Goal: Transaction & Acquisition: Purchase product/service

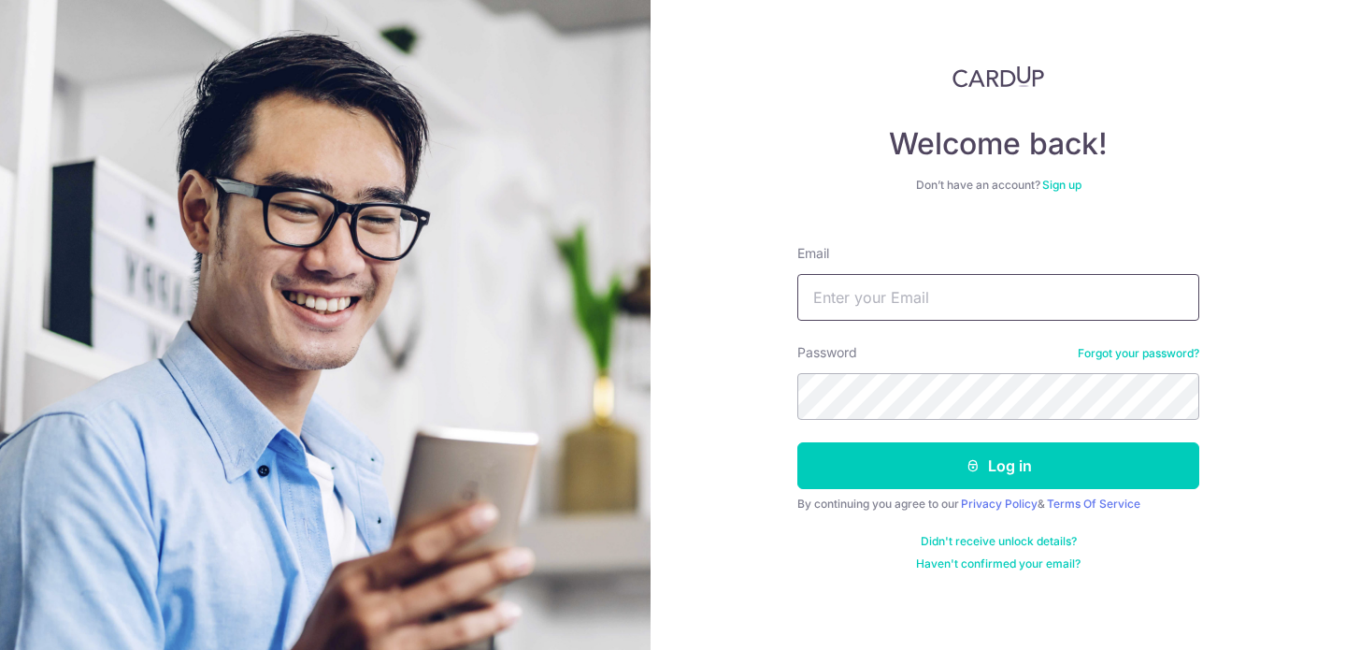
click at [910, 295] on input "Email" at bounding box center [998, 297] width 402 height 47
type input "[EMAIL_ADDRESS][DOMAIN_NAME]"
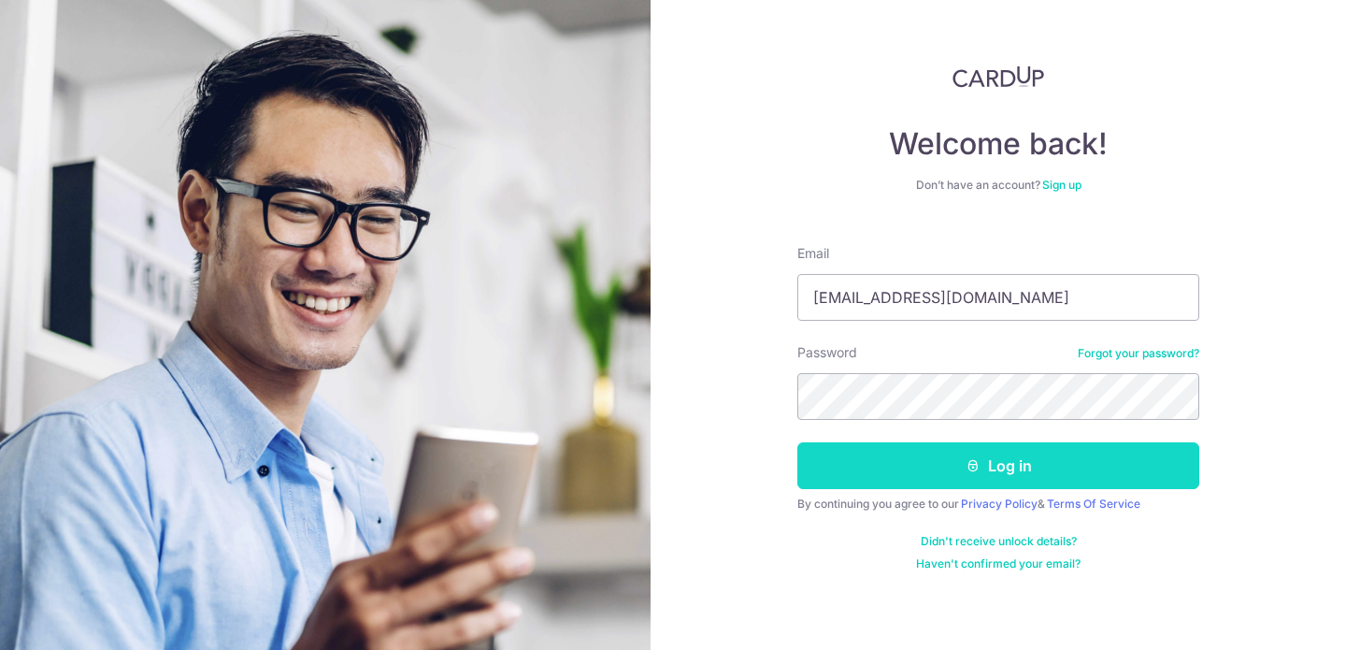
click at [996, 467] on button "Log in" at bounding box center [998, 465] width 402 height 47
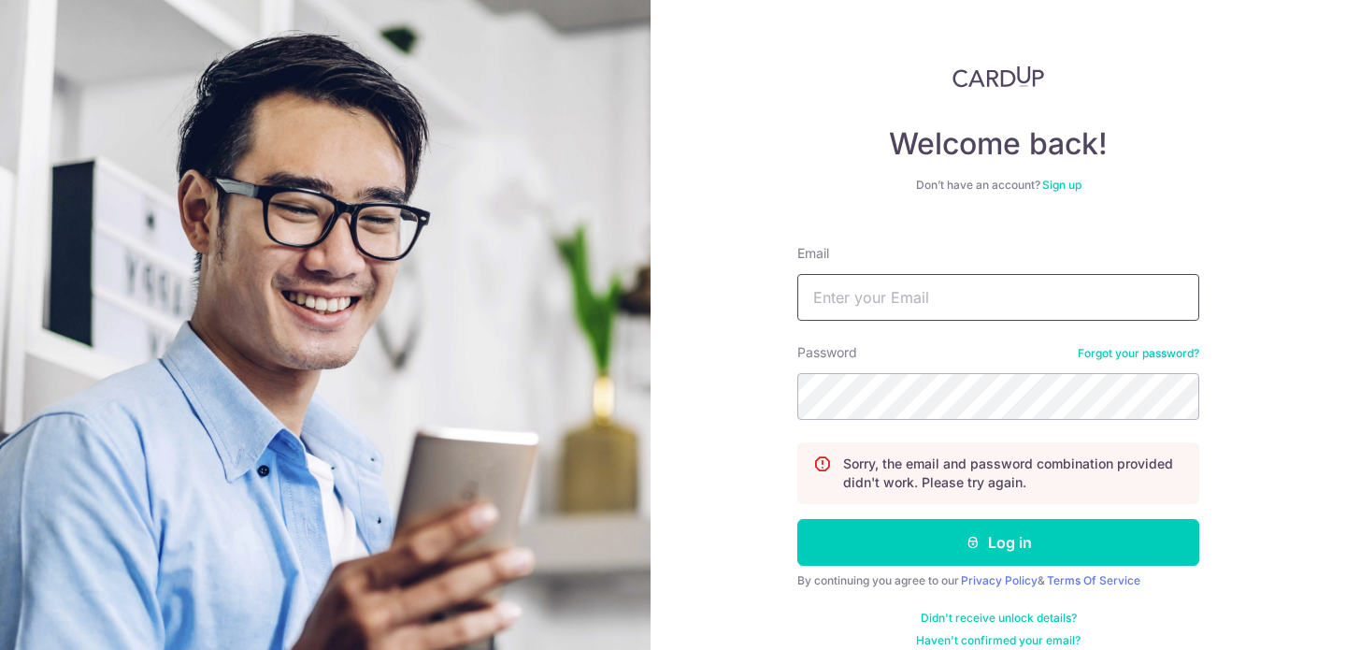
click at [907, 318] on input "Email" at bounding box center [998, 297] width 402 height 47
type input "[EMAIL_ADDRESS][DOMAIN_NAME]"
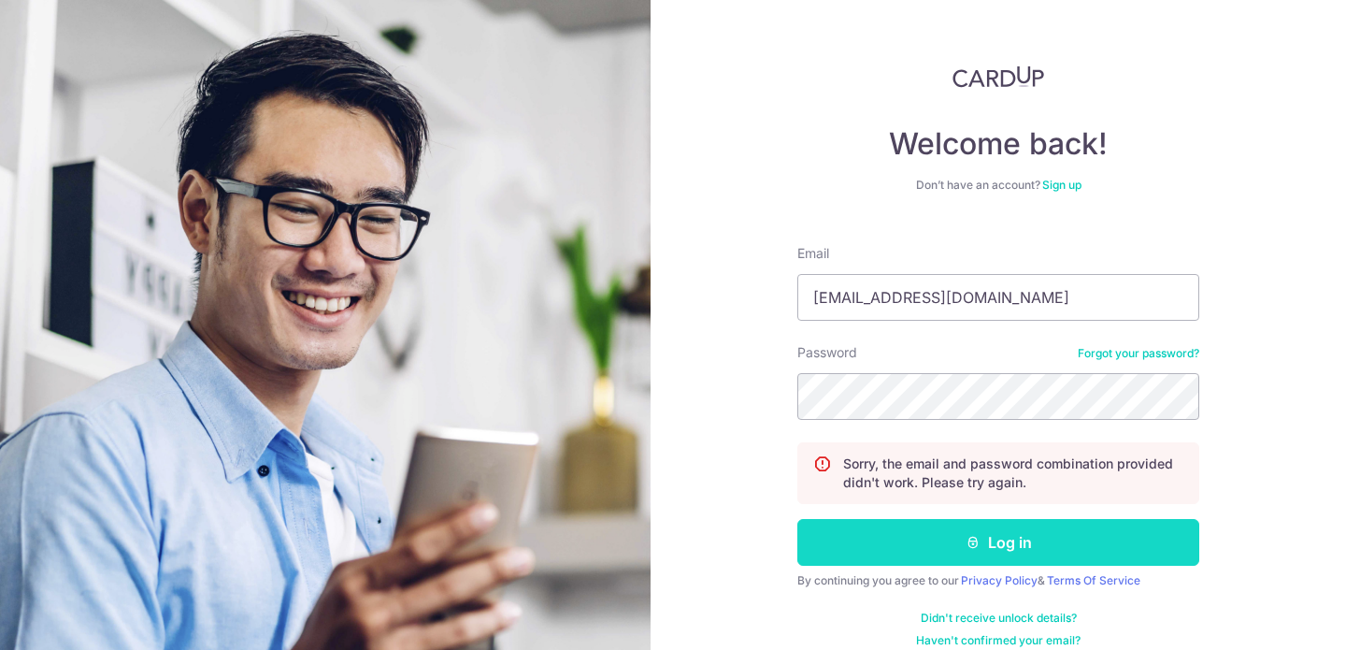
click at [1001, 527] on button "Log in" at bounding box center [998, 542] width 402 height 47
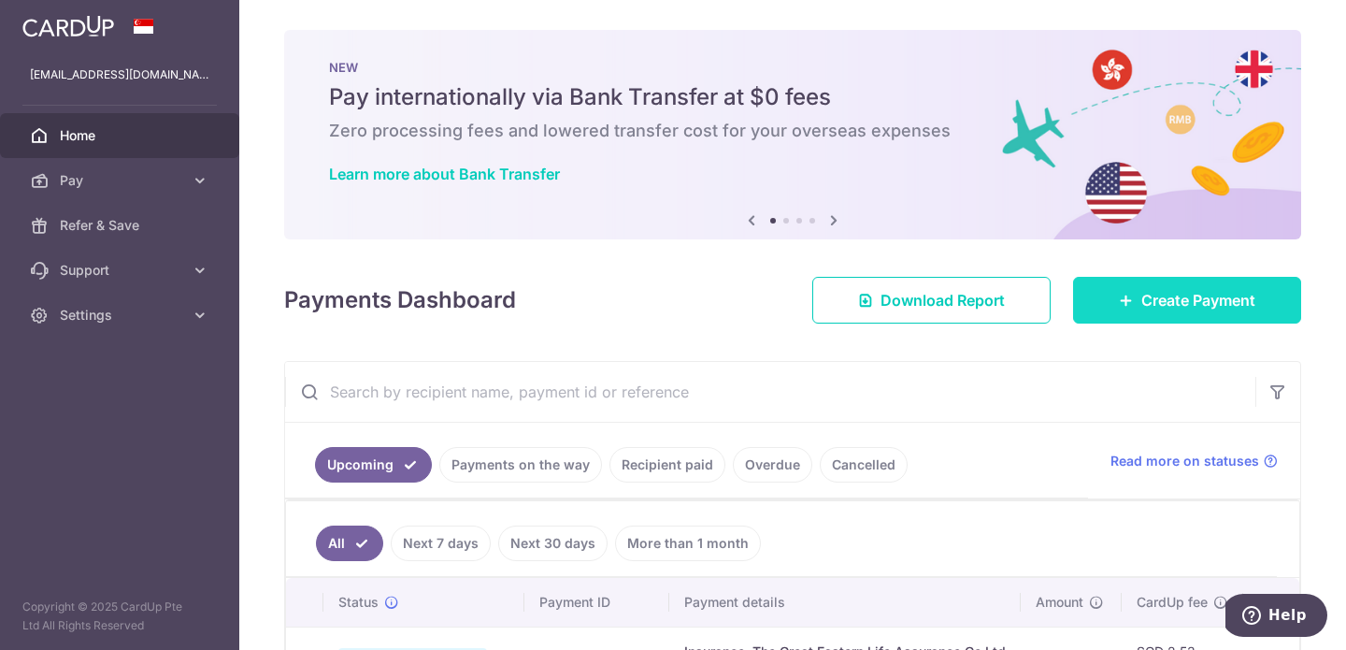
click at [1106, 302] on link "Create Payment" at bounding box center [1187, 300] width 228 height 47
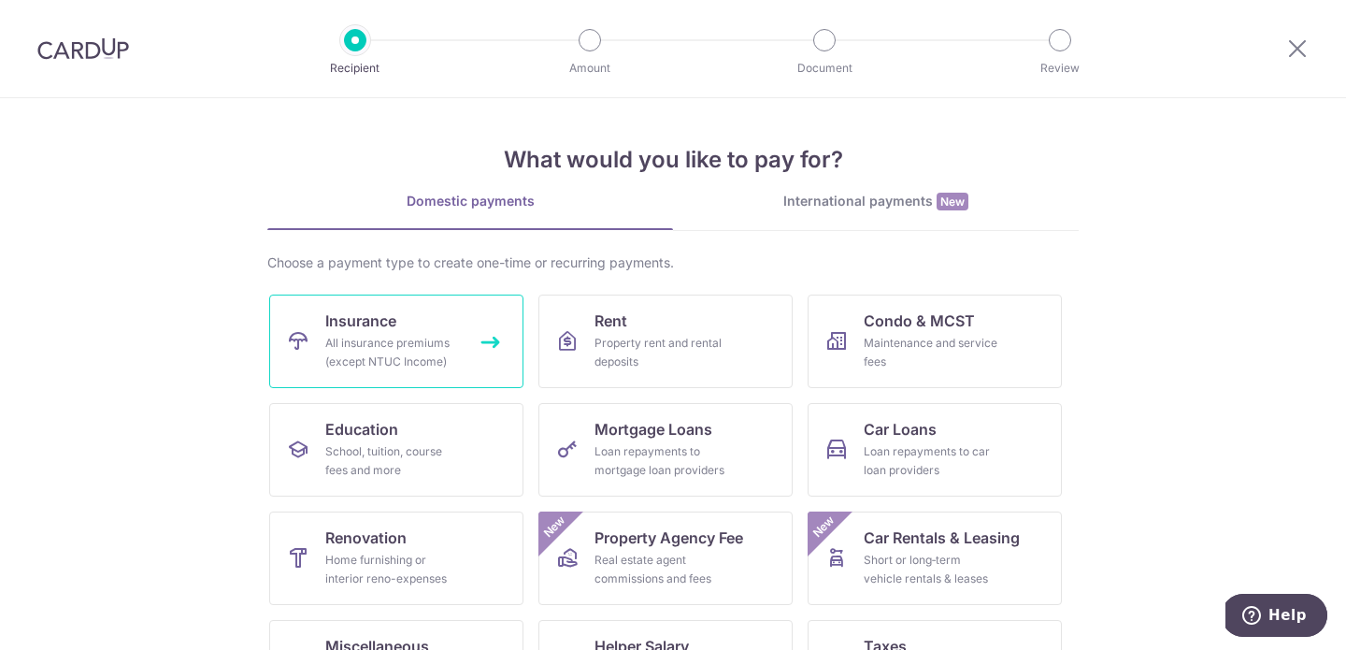
click at [424, 359] on div "All insurance premiums (except NTUC Income)" at bounding box center [392, 352] width 135 height 37
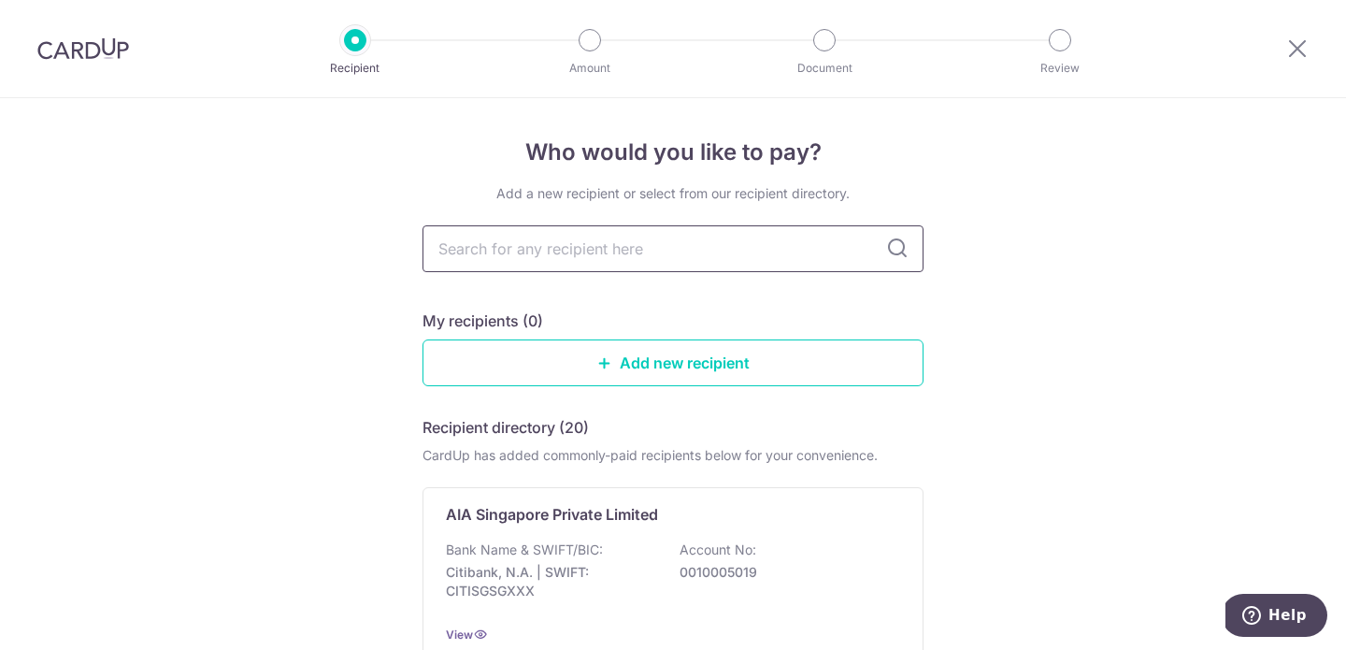
click at [577, 251] on input "text" at bounding box center [673, 248] width 501 height 47
type input "great eastern"
click at [897, 248] on icon at bounding box center [897, 248] width 22 height 22
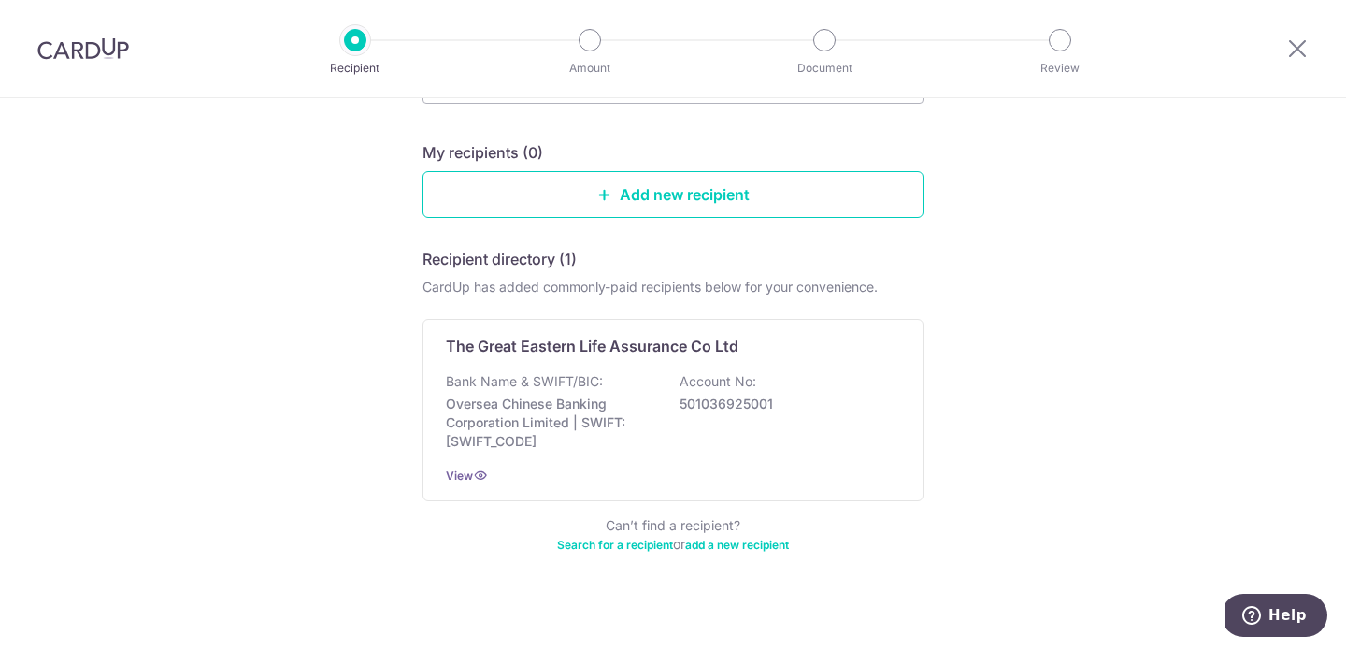
scroll to position [182, 0]
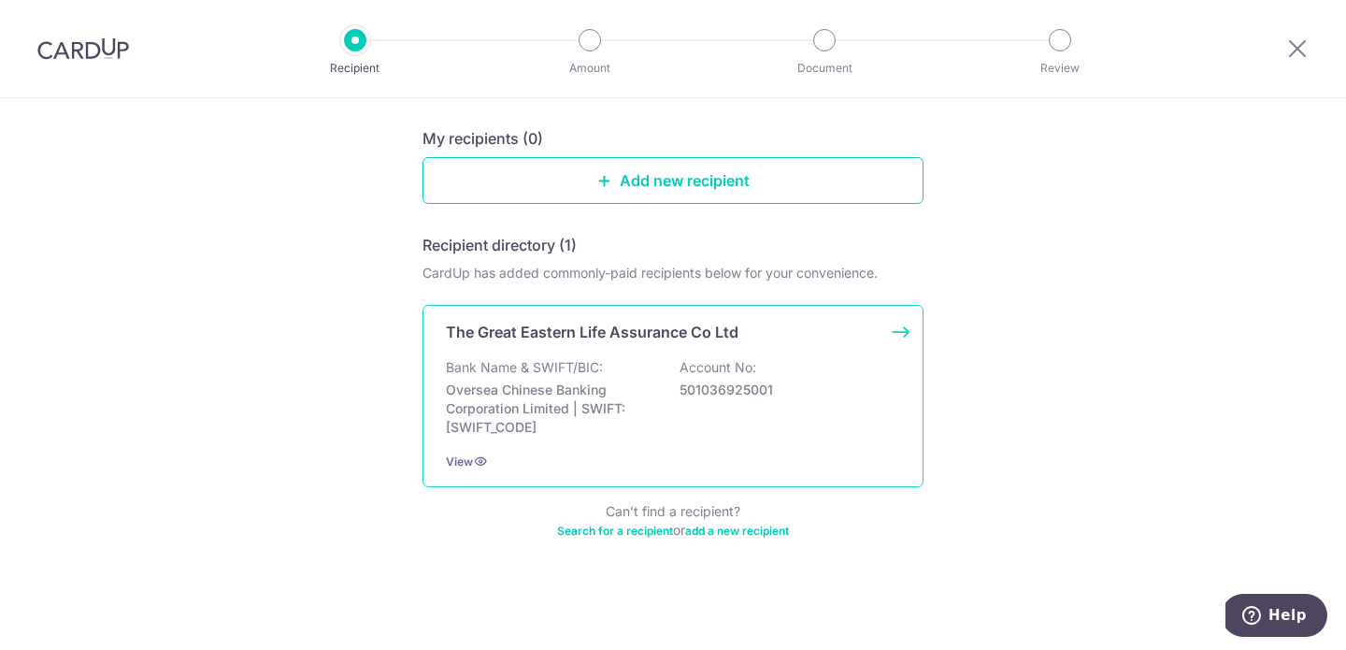
click at [699, 369] on p "Account No:" at bounding box center [718, 367] width 77 height 19
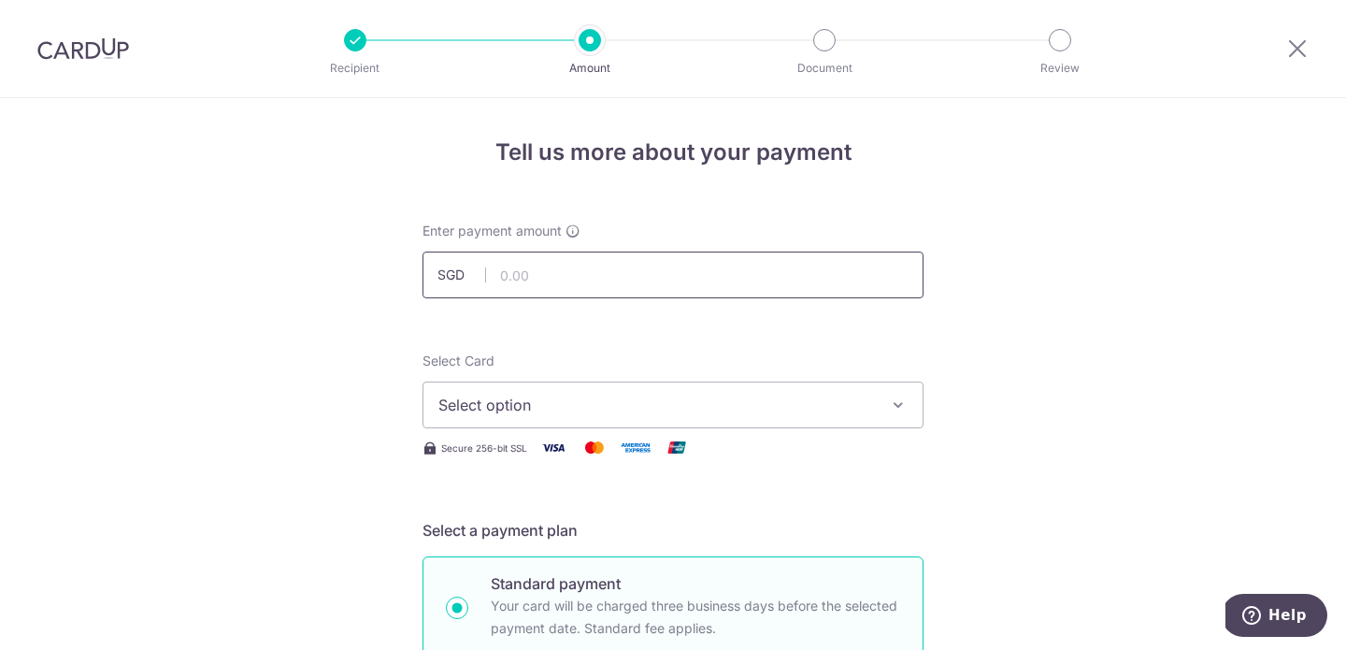
click at [577, 267] on input "text" at bounding box center [673, 274] width 501 height 47
type input "421.74"
click at [482, 407] on span "Select option" at bounding box center [656, 405] width 436 height 22
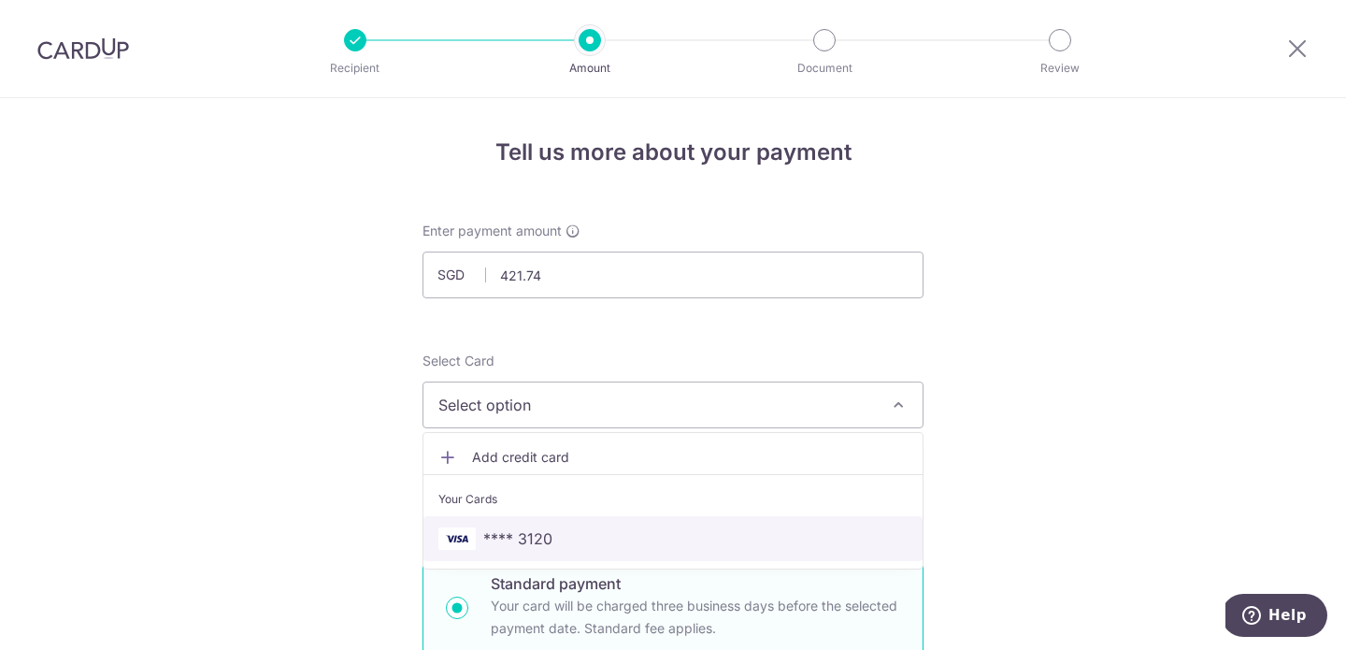
click at [515, 530] on span "**** 3120" at bounding box center [517, 538] width 69 height 22
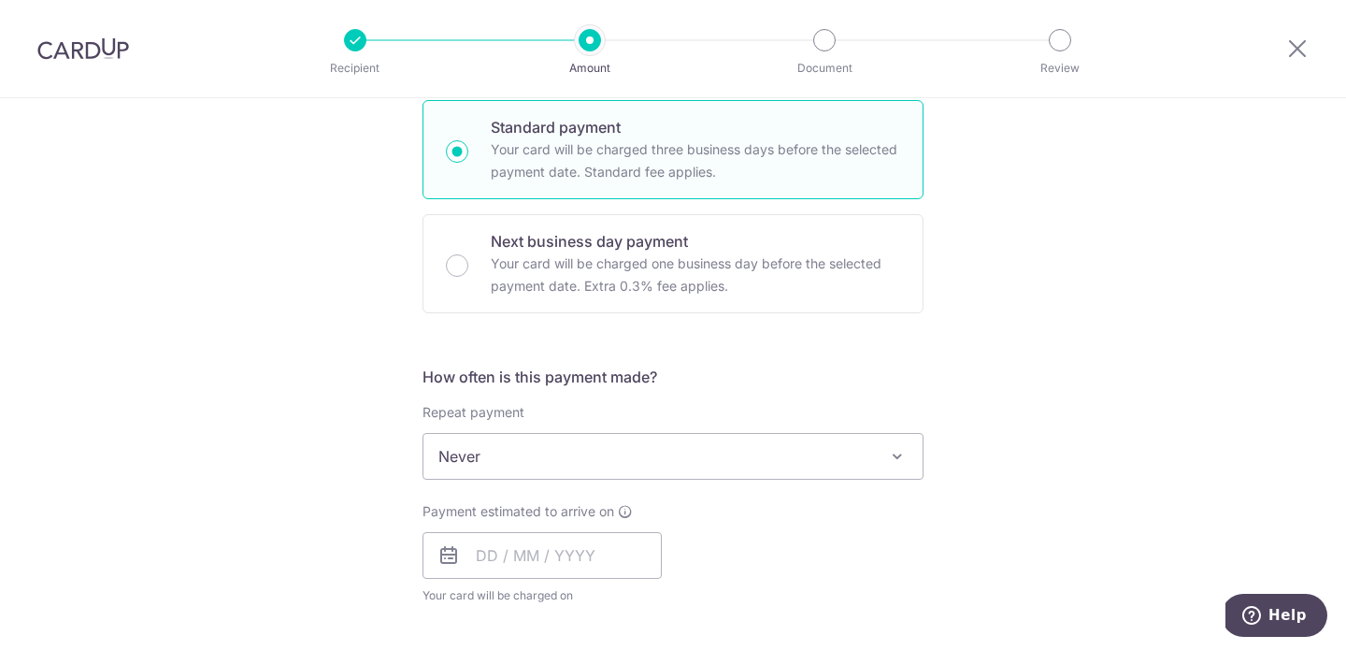
scroll to position [460, 0]
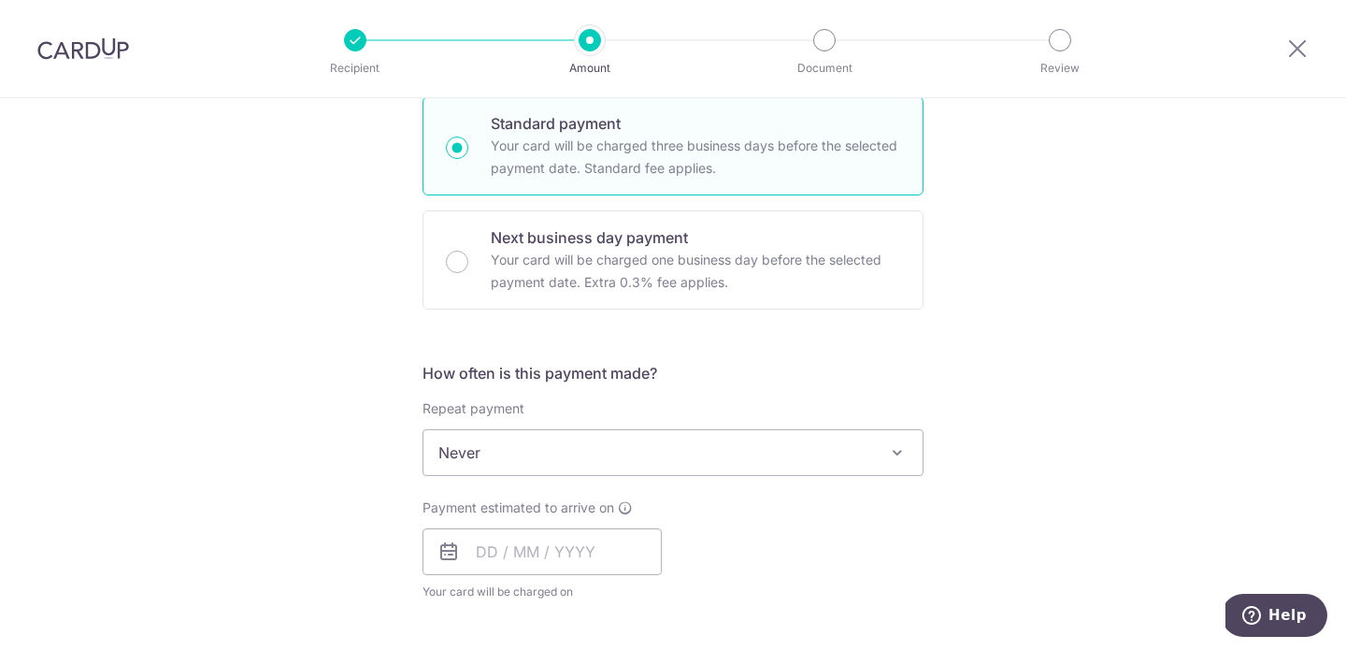
click at [508, 452] on span "Never" at bounding box center [673, 452] width 499 height 45
click at [401, 466] on div "Tell us more about your payment Enter payment amount SGD 421.74 421.74 Select C…" at bounding box center [673, 483] width 1346 height 1691
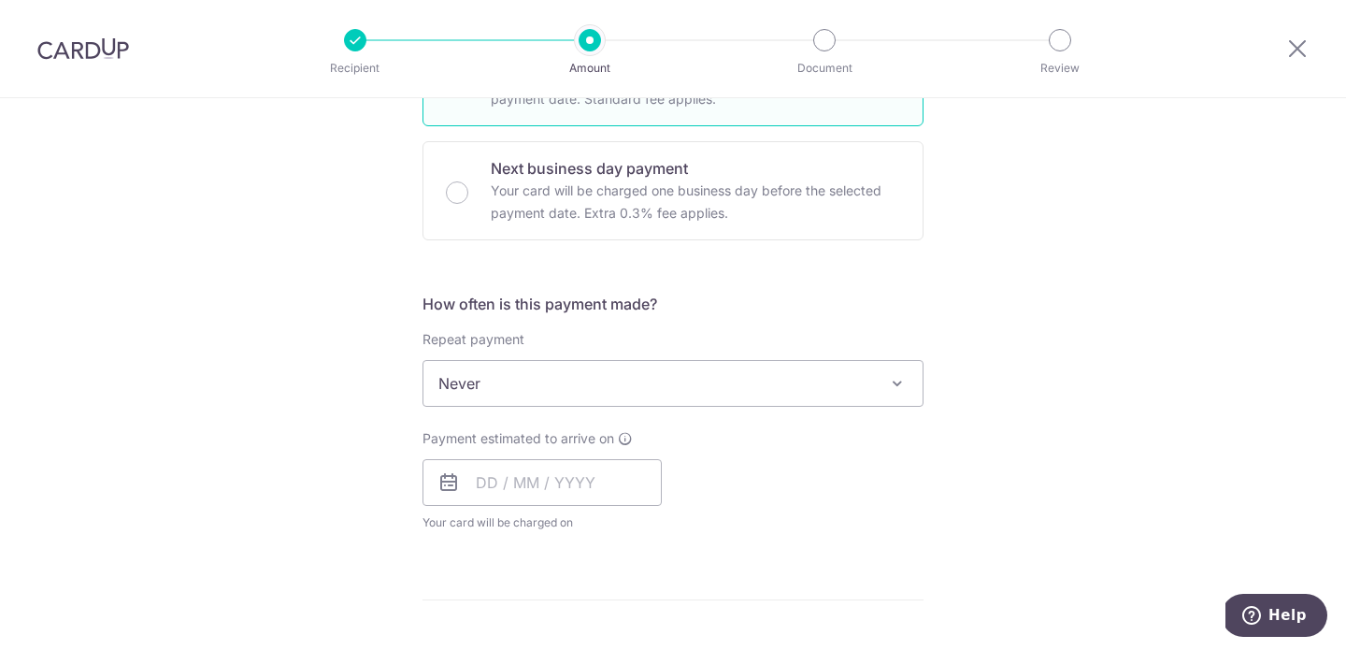
scroll to position [538, 0]
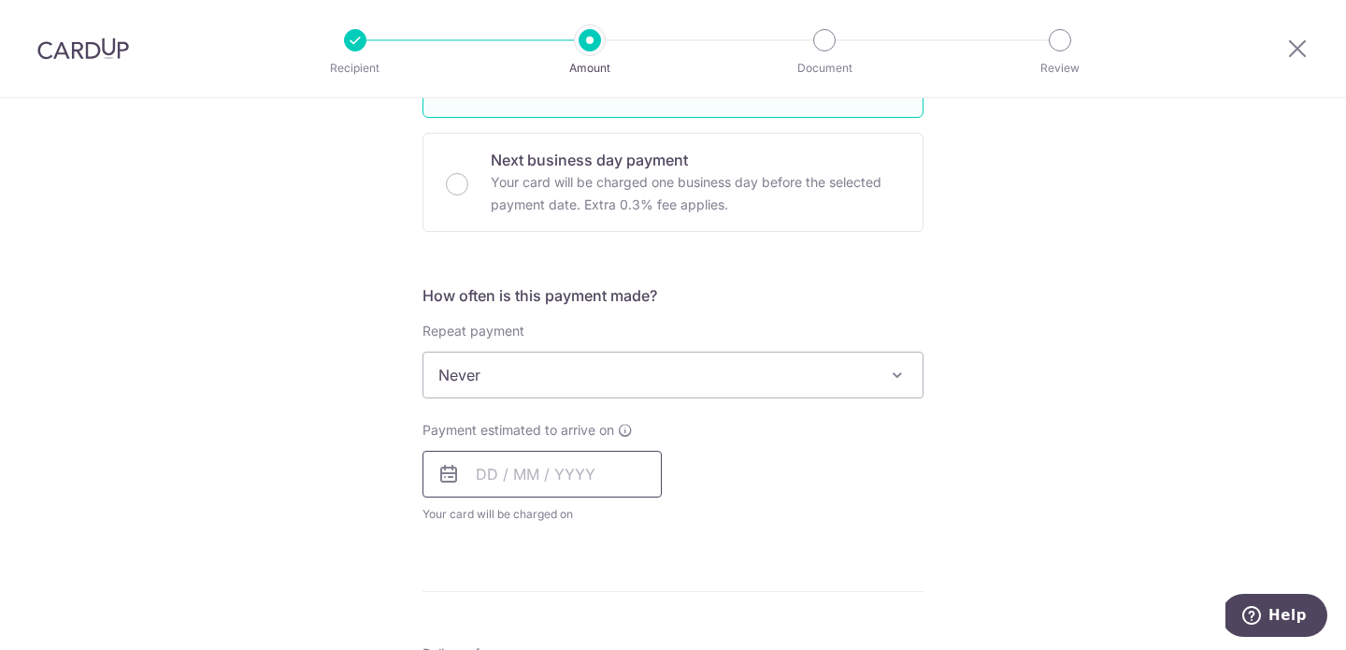
click at [481, 474] on input "text" at bounding box center [542, 474] width 239 height 47
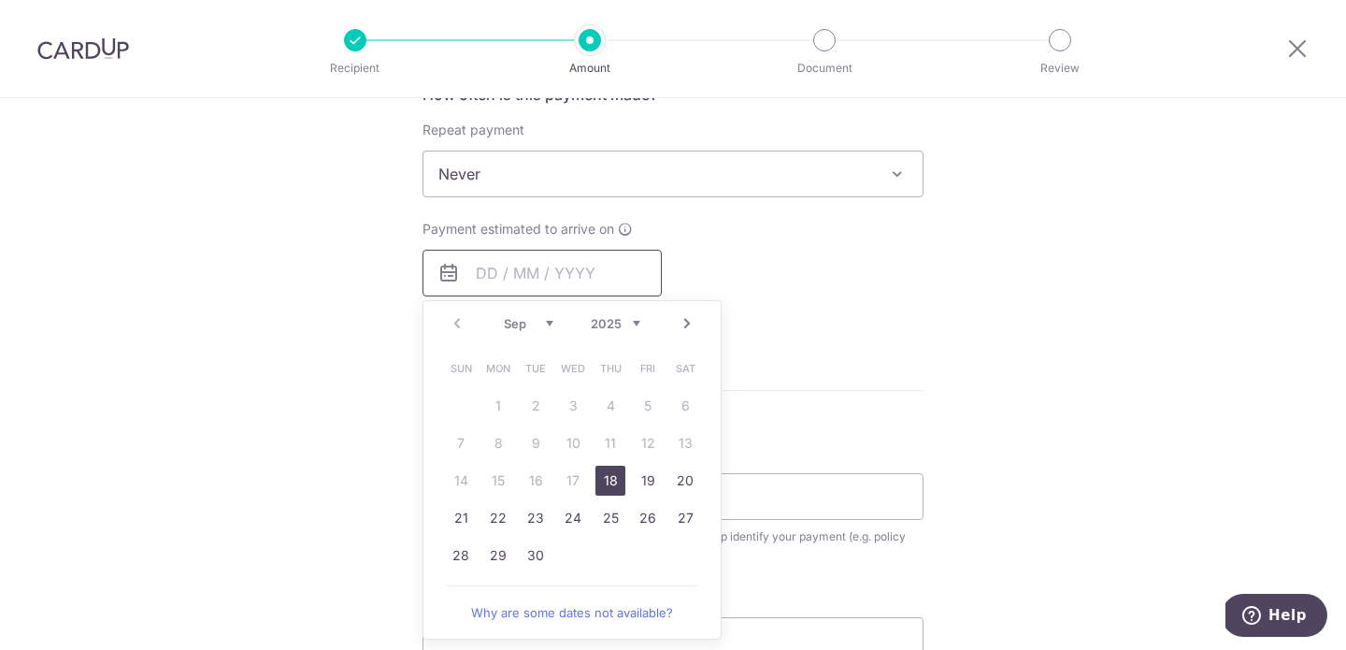
scroll to position [750, 0]
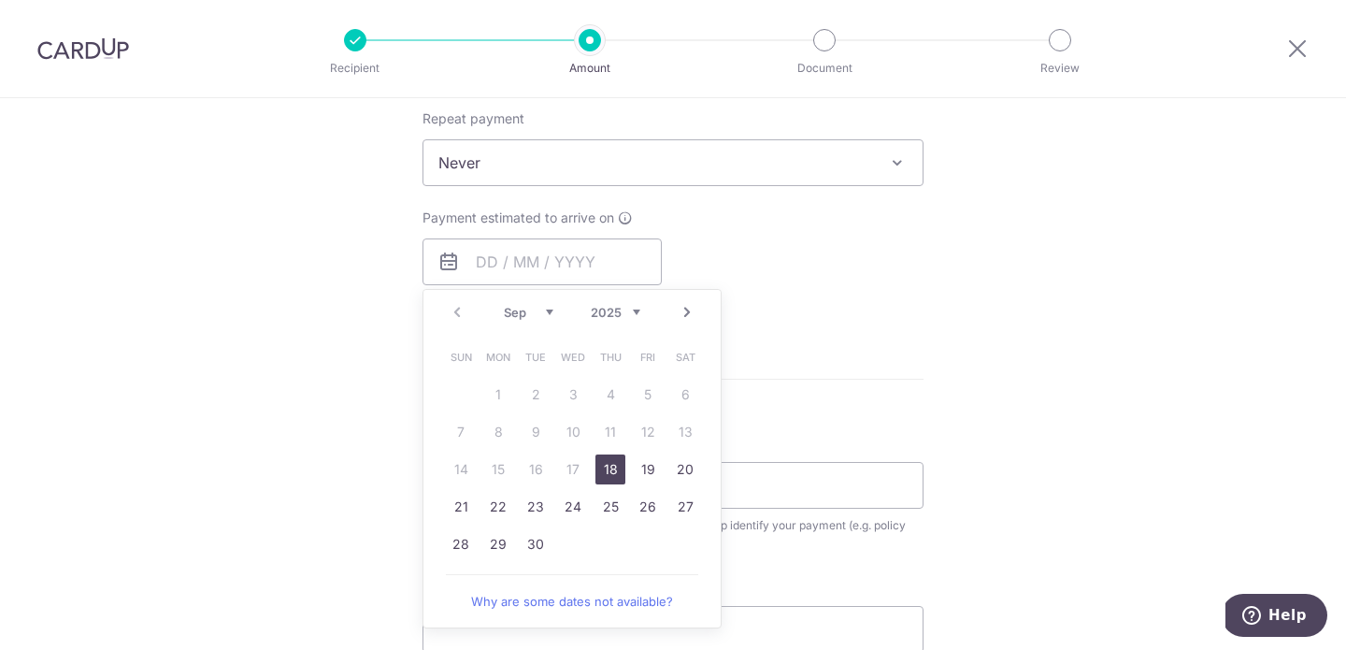
click at [607, 474] on link "18" at bounding box center [611, 469] width 30 height 30
type input "[DATE]"
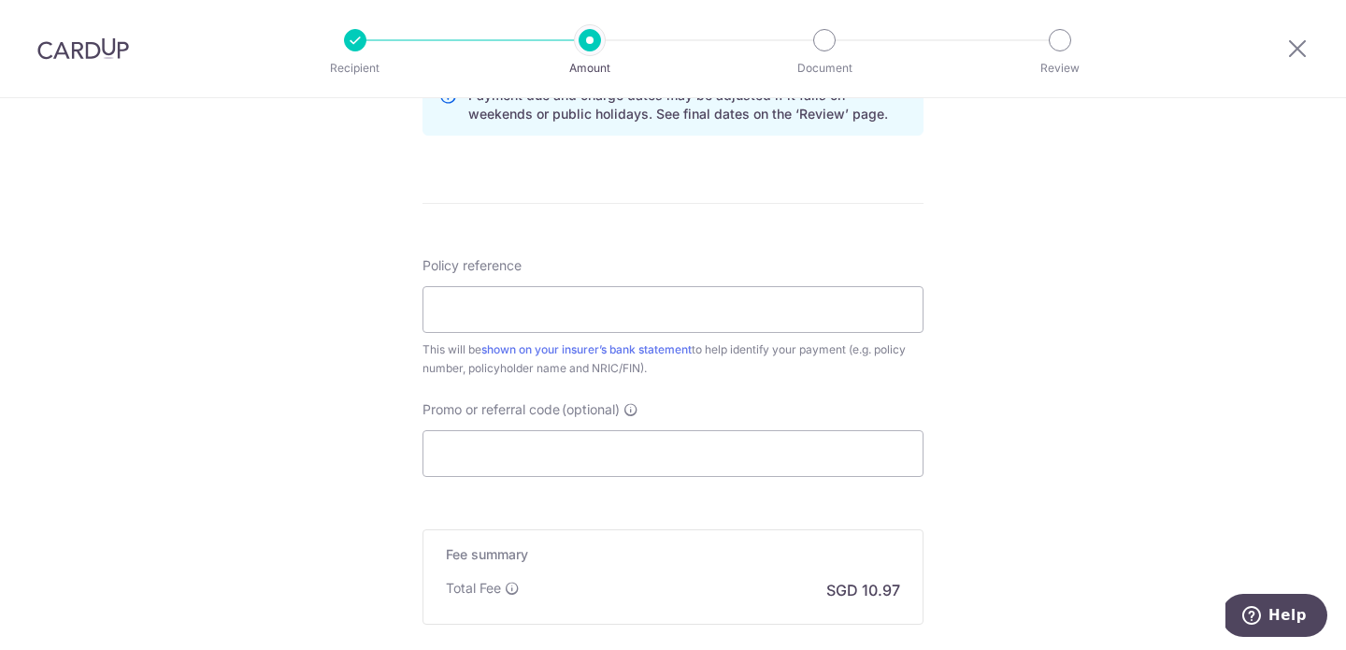
scroll to position [1003, 0]
click at [660, 316] on input "Policy reference" at bounding box center [673, 308] width 501 height 47
click at [619, 315] on input "010" at bounding box center [673, 308] width 501 height 47
click at [606, 296] on input "010173" at bounding box center [673, 308] width 501 height 47
drag, startPoint x: 546, startPoint y: 312, endPoint x: 353, endPoint y: 311, distance: 192.6
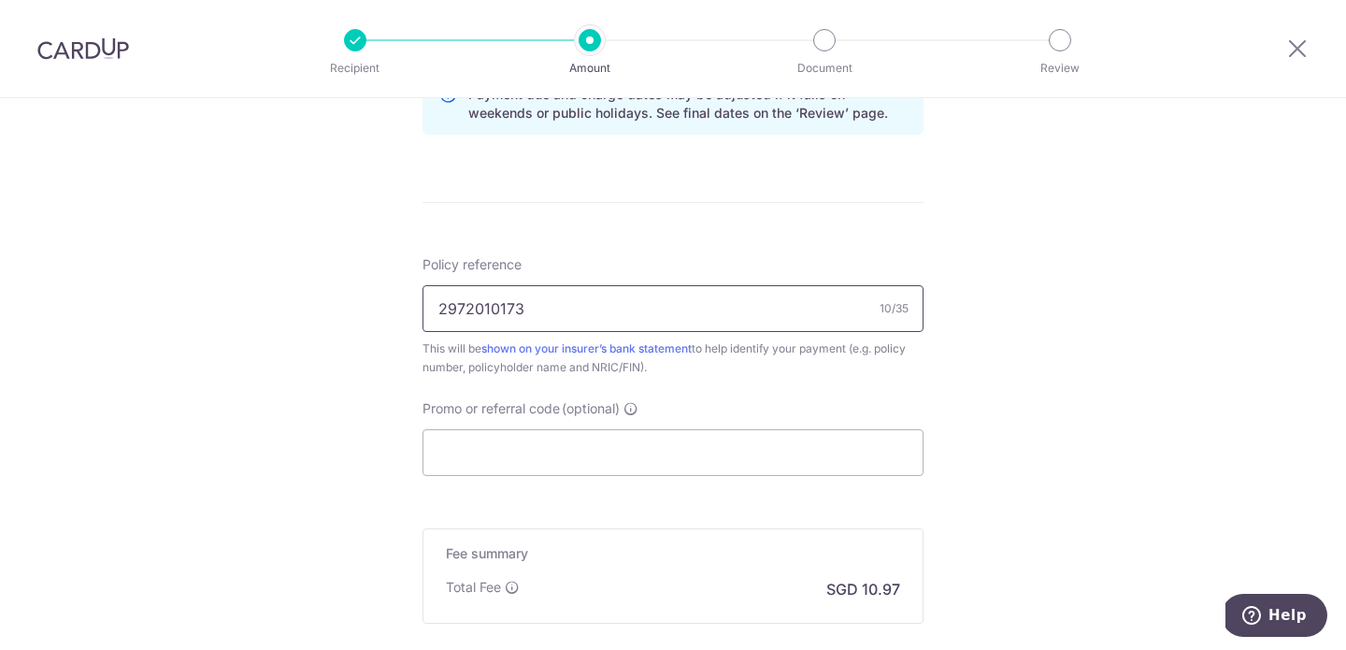
click at [563, 305] on input "010" at bounding box center [673, 308] width 501 height 47
click at [563, 299] on input "010173" at bounding box center [673, 308] width 501 height 47
type input "0101732972"
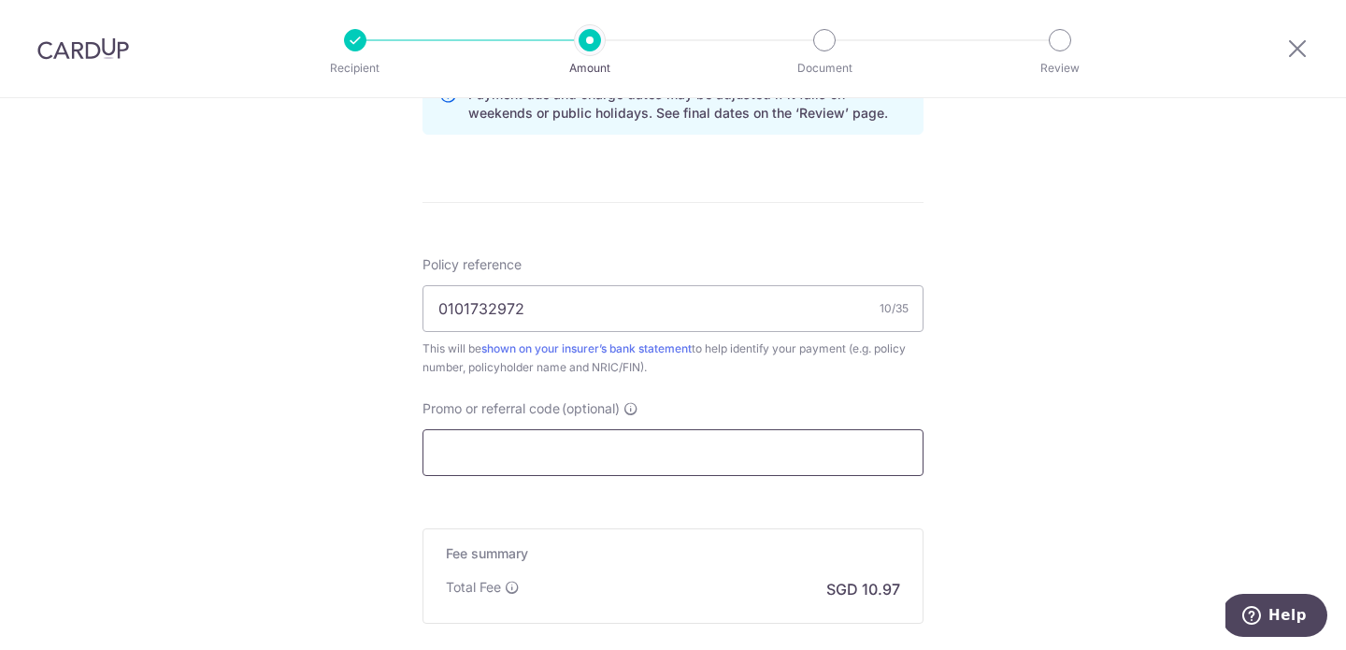
click at [474, 461] on input "Promo or referral code (optional)" at bounding box center [673, 452] width 501 height 47
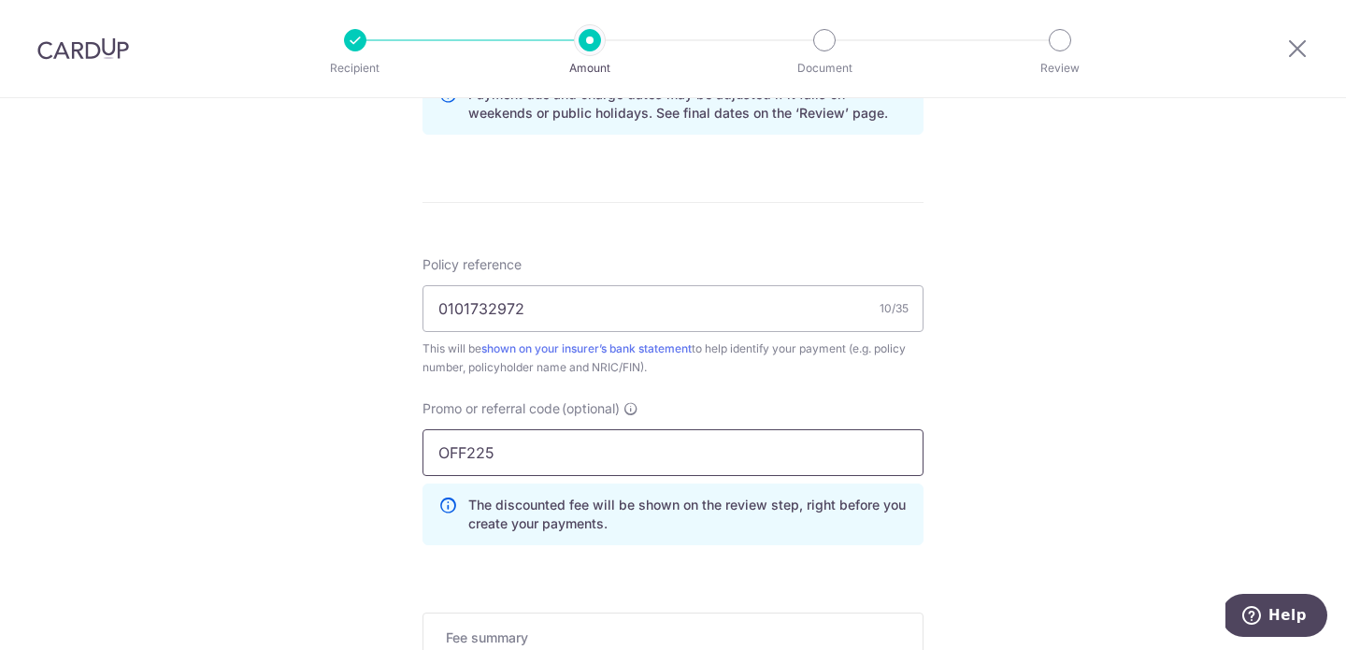
type input "OFF225"
click at [963, 397] on div "Tell us more about your payment Enter payment amount SGD 421.74 421.74 Select C…" at bounding box center [673, 21] width 1346 height 1852
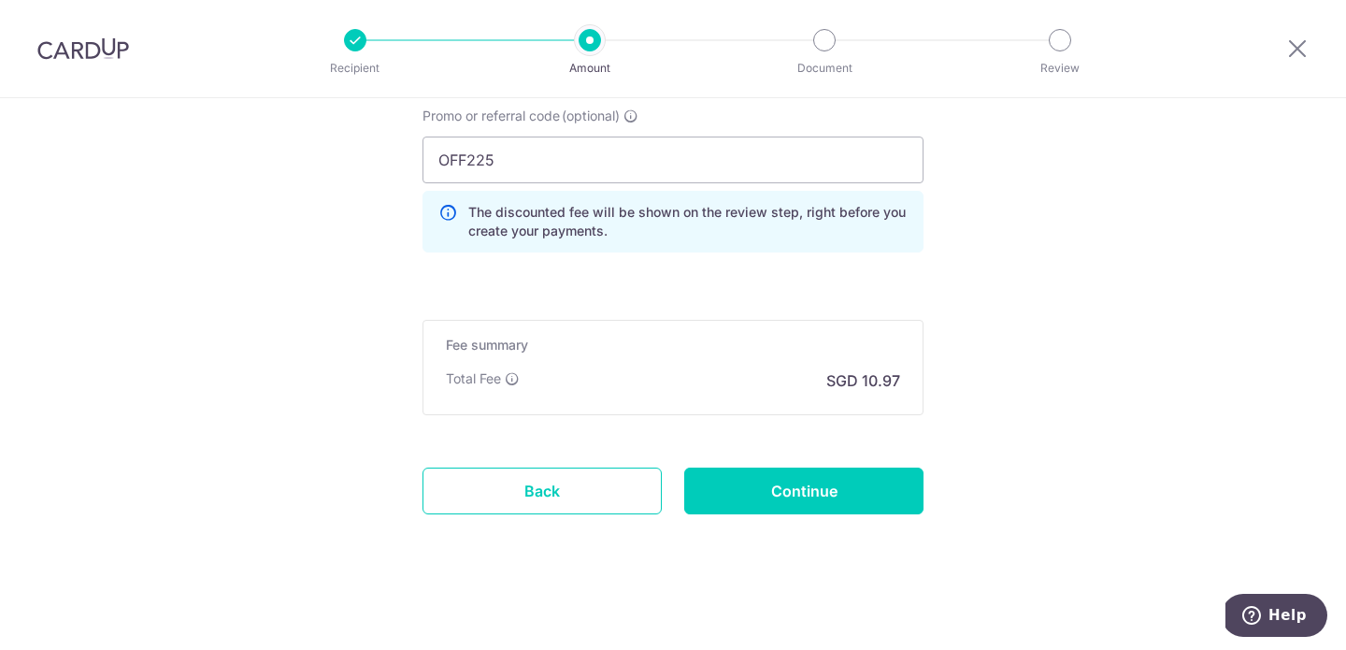
scroll to position [1300, 0]
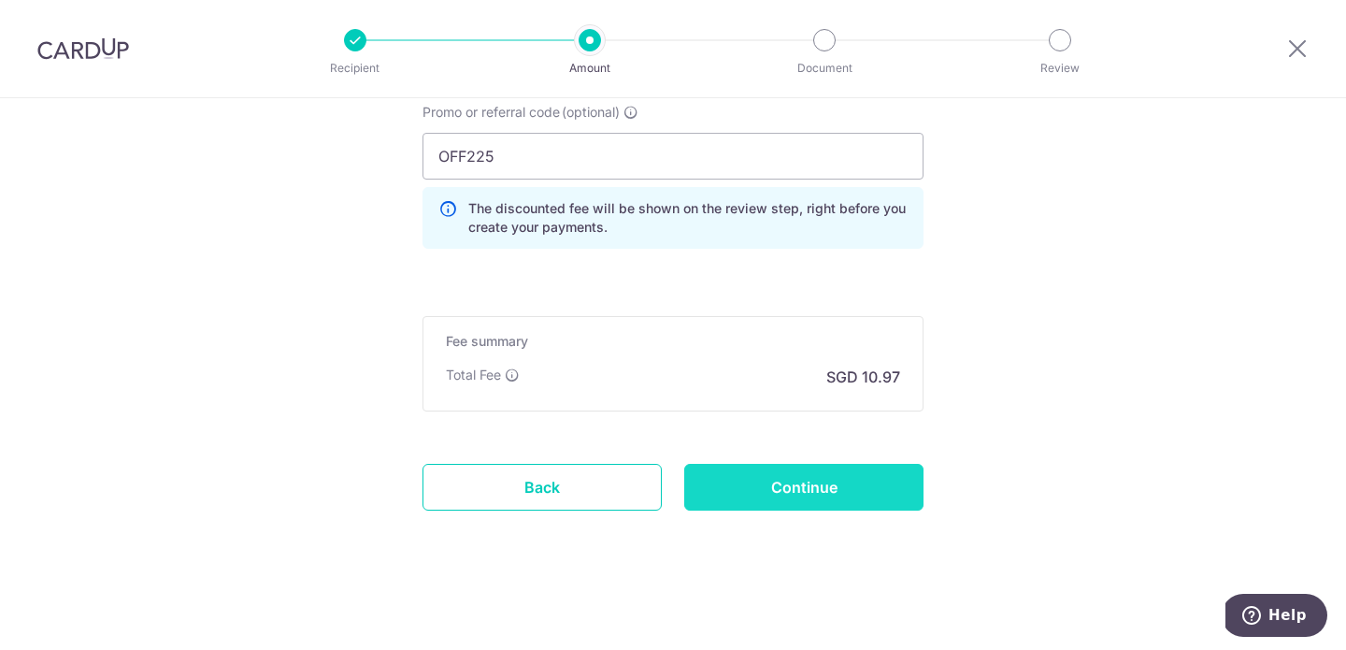
click at [818, 487] on input "Continue" at bounding box center [803, 487] width 239 height 47
type input "Create Schedule"
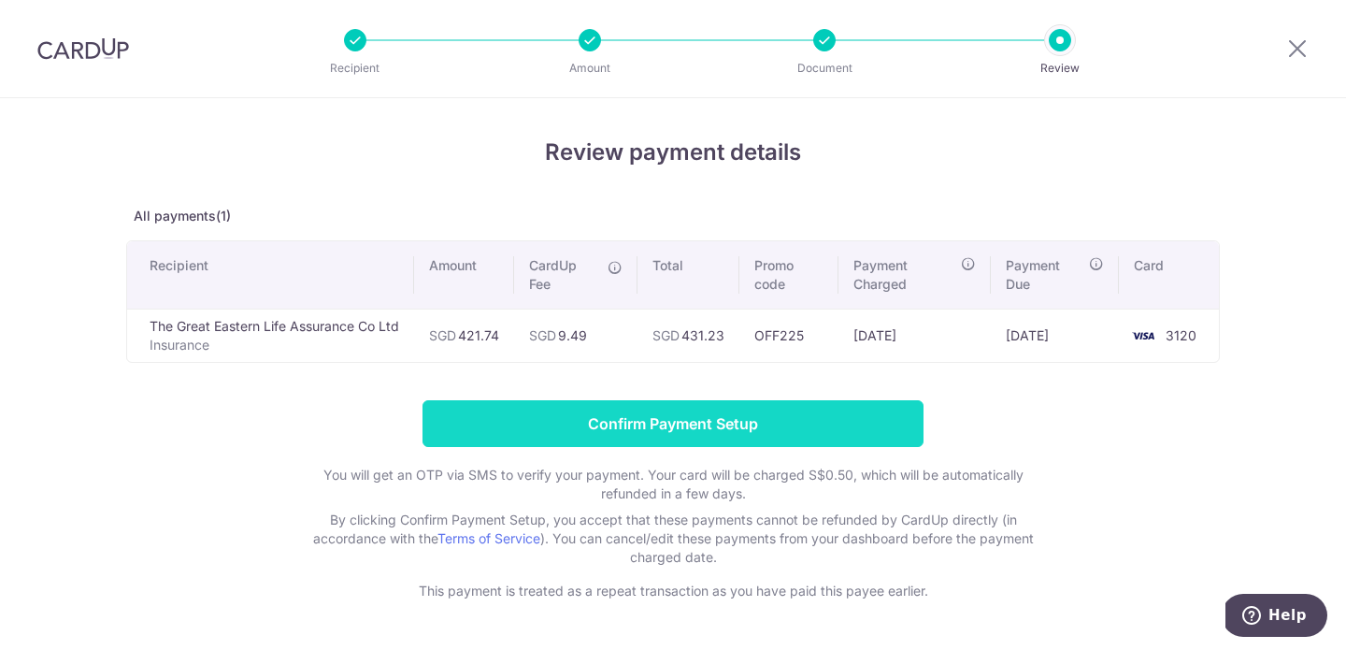
click at [733, 420] on input "Confirm Payment Setup" at bounding box center [673, 423] width 501 height 47
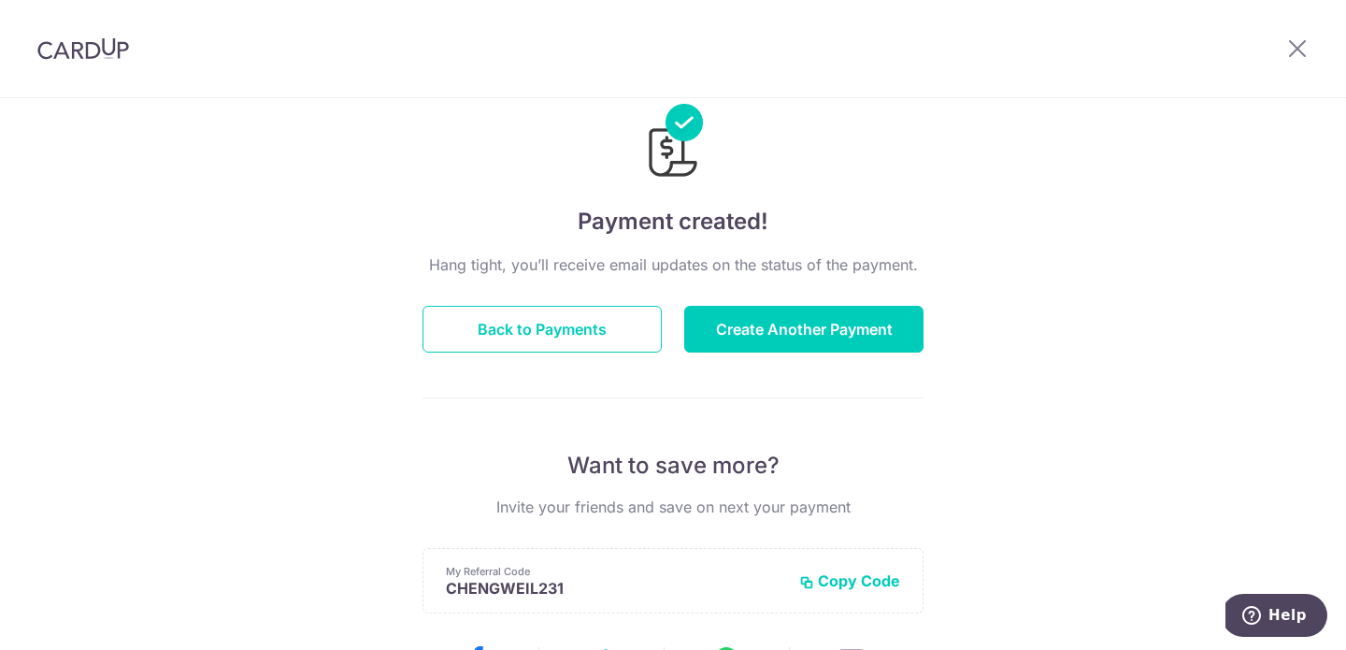
scroll to position [65, 0]
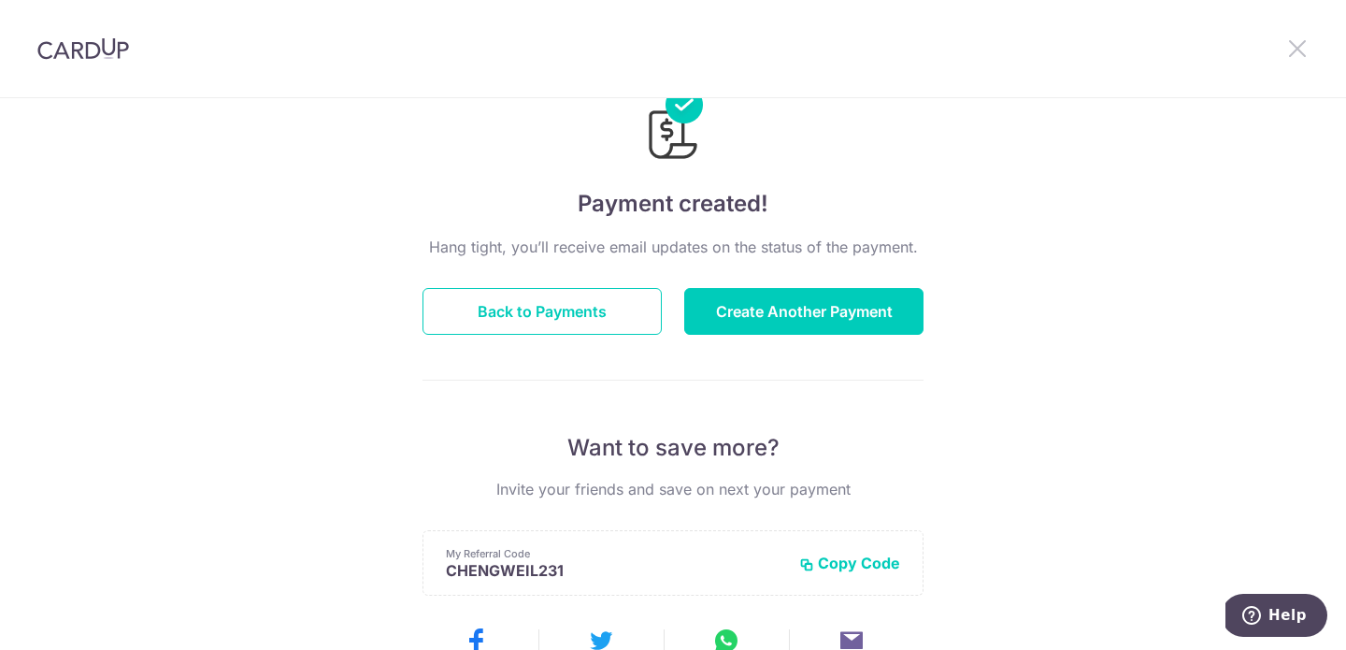
click at [1300, 48] on icon at bounding box center [1297, 47] width 22 height 23
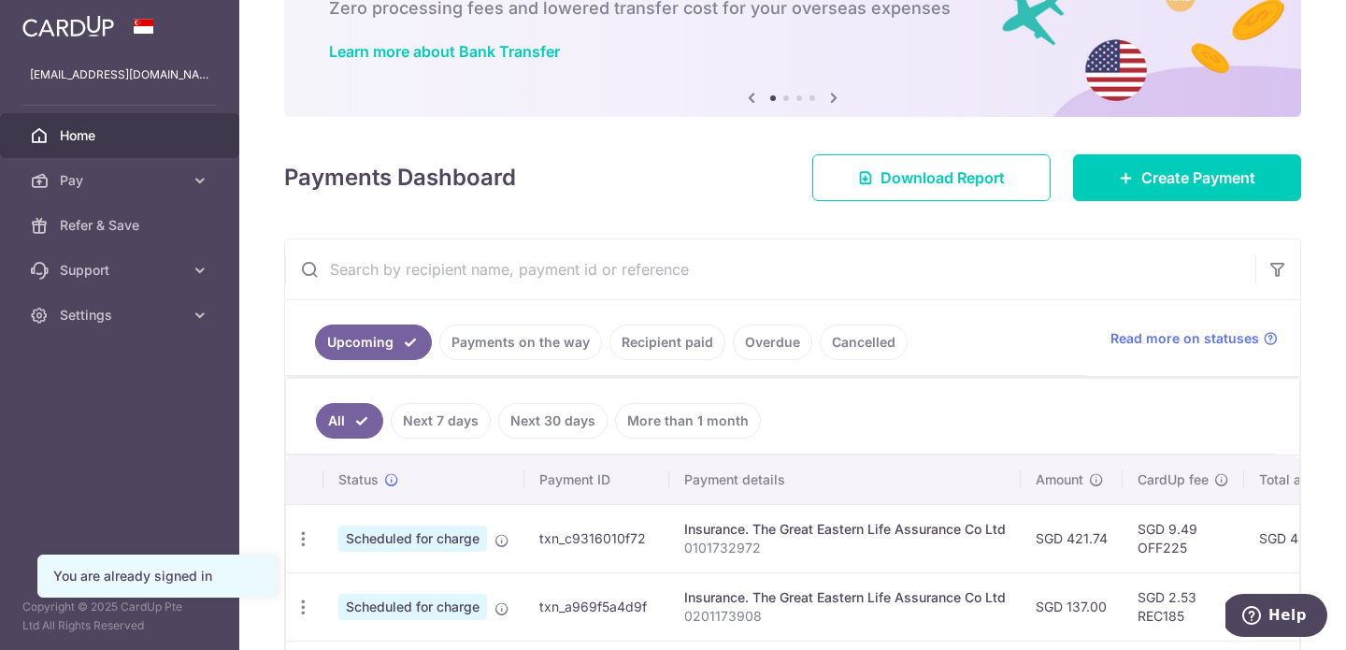
scroll to position [145, 0]
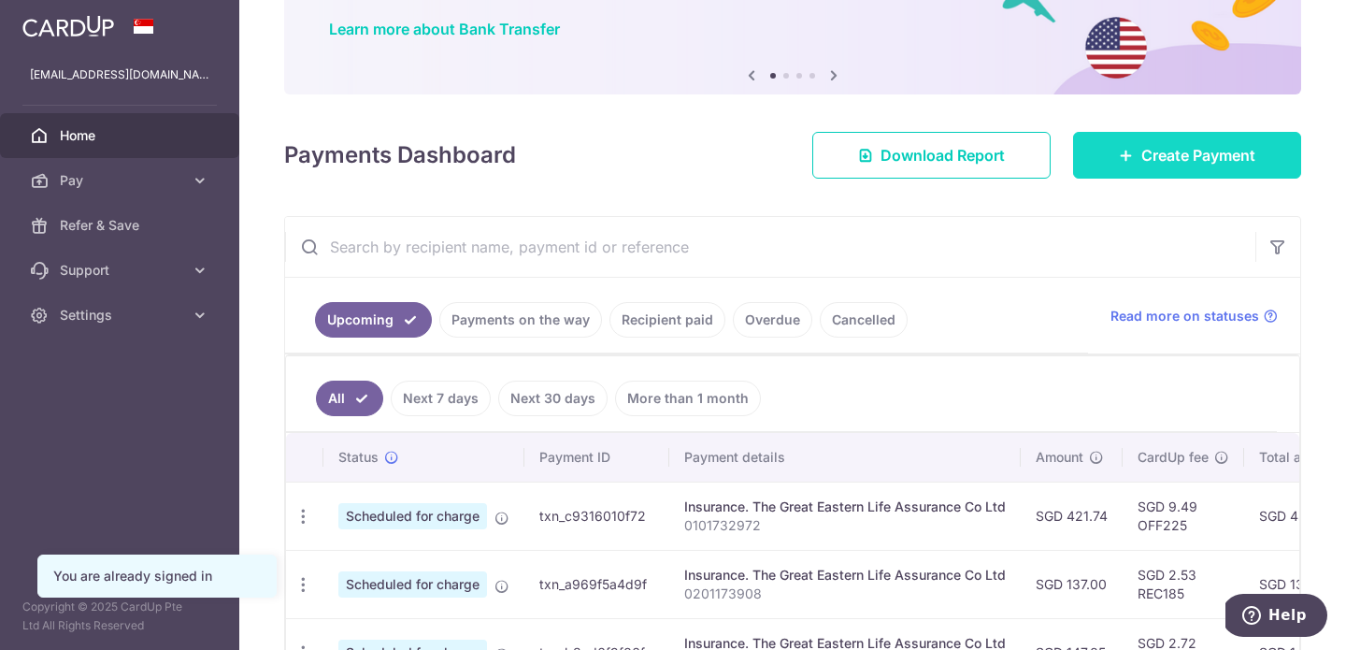
click at [1104, 160] on link "Create Payment" at bounding box center [1187, 155] width 228 height 47
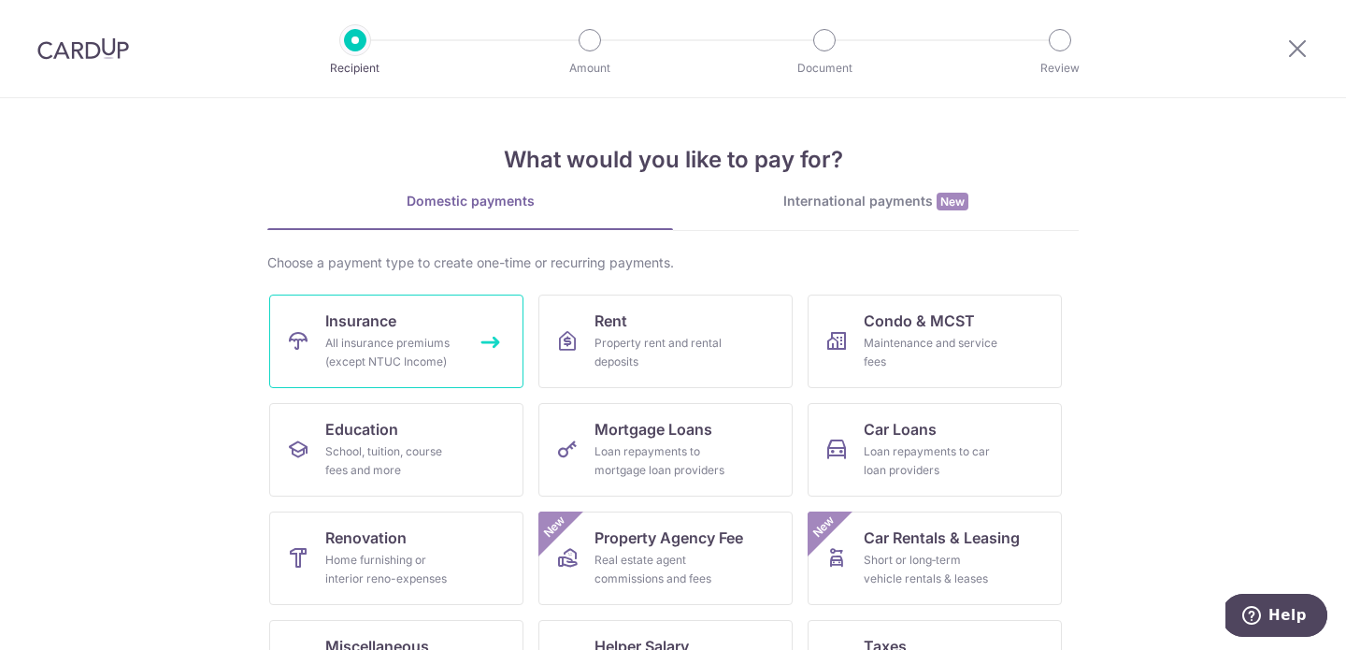
click at [420, 340] on div "All insurance premiums (except NTUC Income)" at bounding box center [392, 352] width 135 height 37
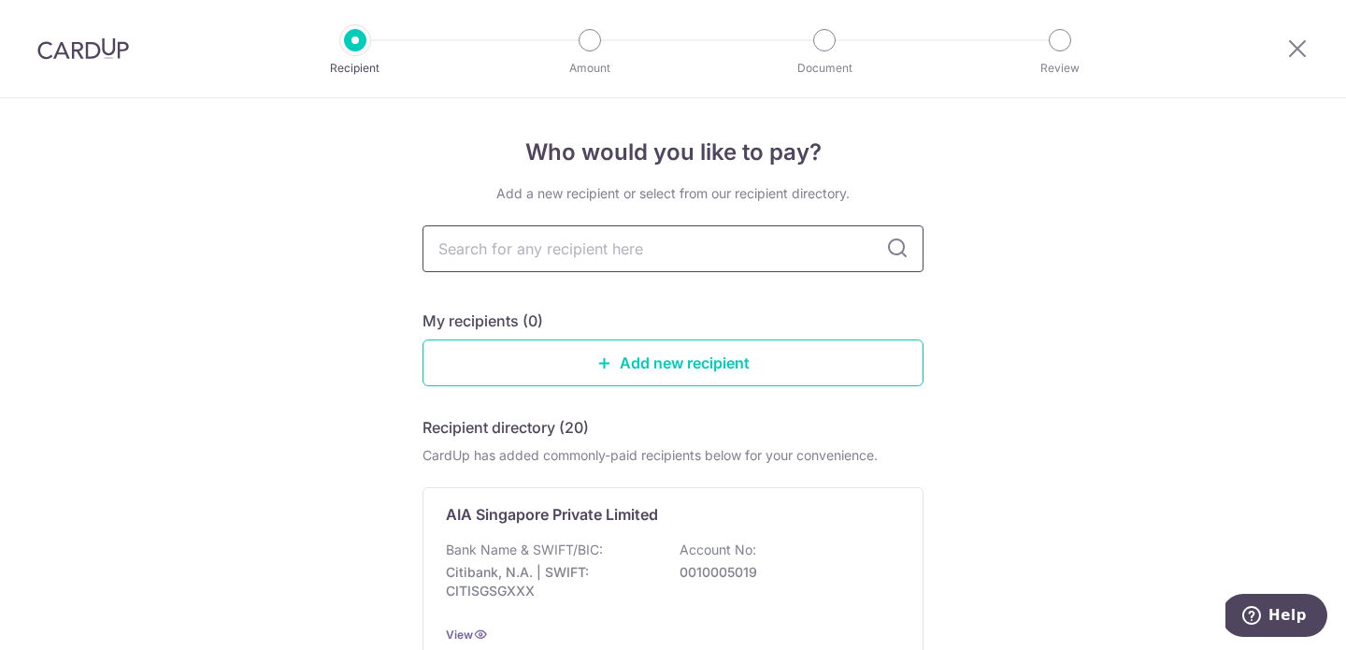
click at [593, 258] on input "text" at bounding box center [673, 248] width 501 height 47
type input "great"
type input "[GEOGRAPHIC_DATA]"
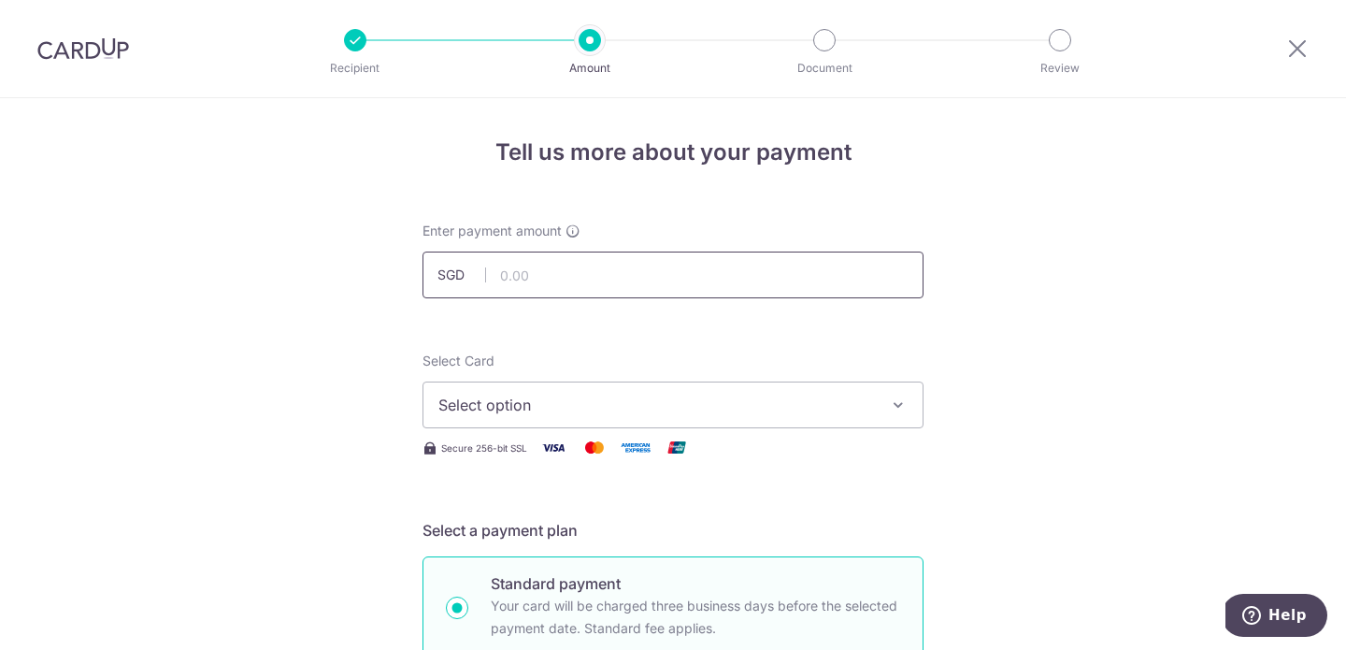
click at [581, 263] on input "text" at bounding box center [673, 274] width 501 height 47
type input "394.60"
click at [585, 396] on span "Select option" at bounding box center [656, 405] width 436 height 22
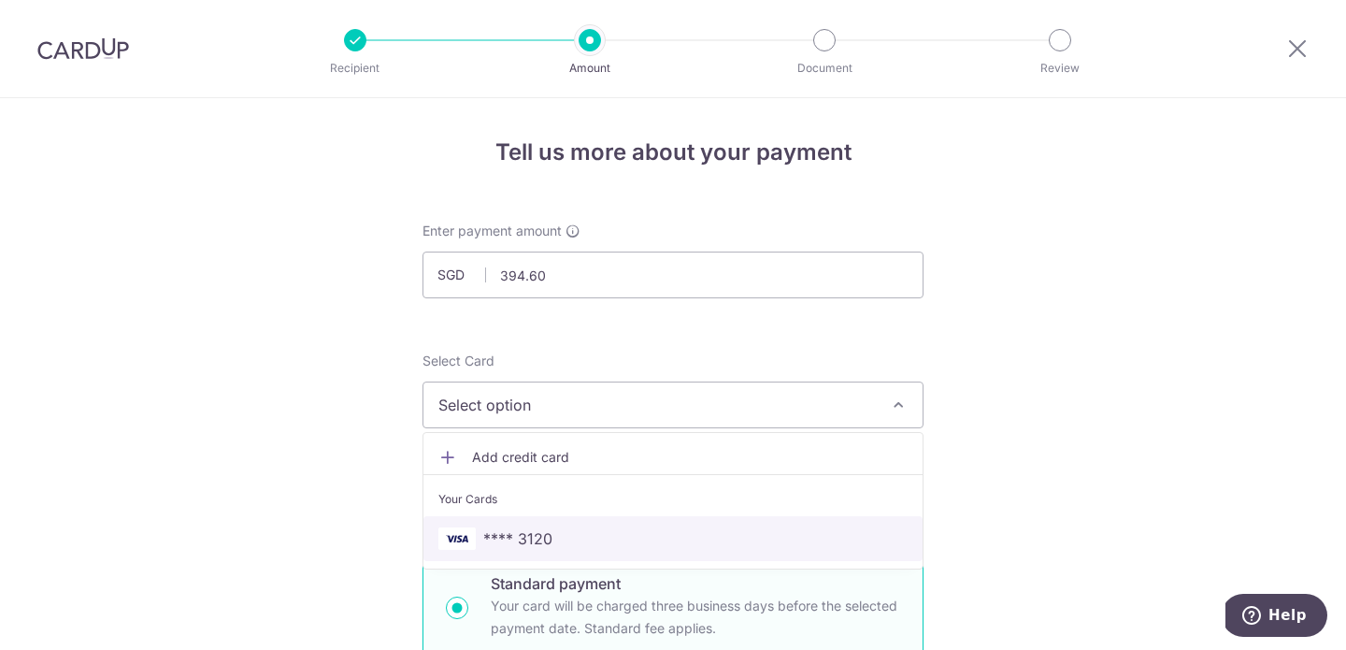
click at [558, 522] on link "**** 3120" at bounding box center [673, 538] width 499 height 45
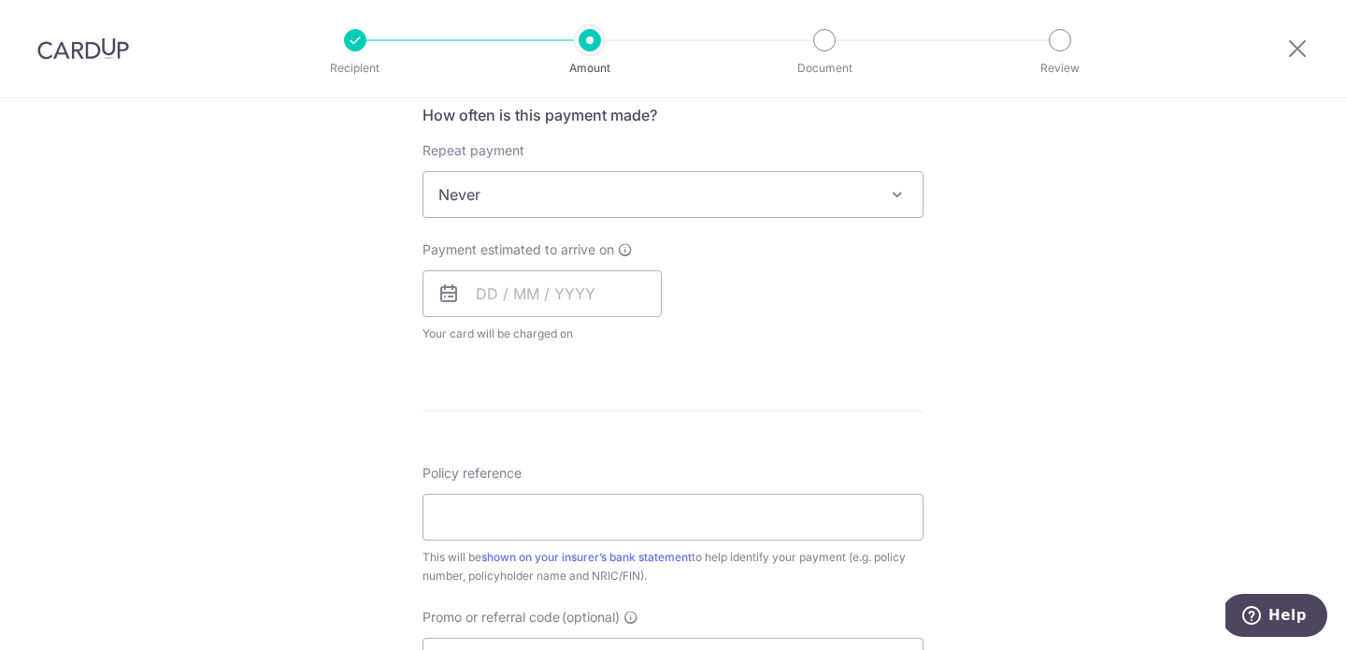
scroll to position [645, 0]
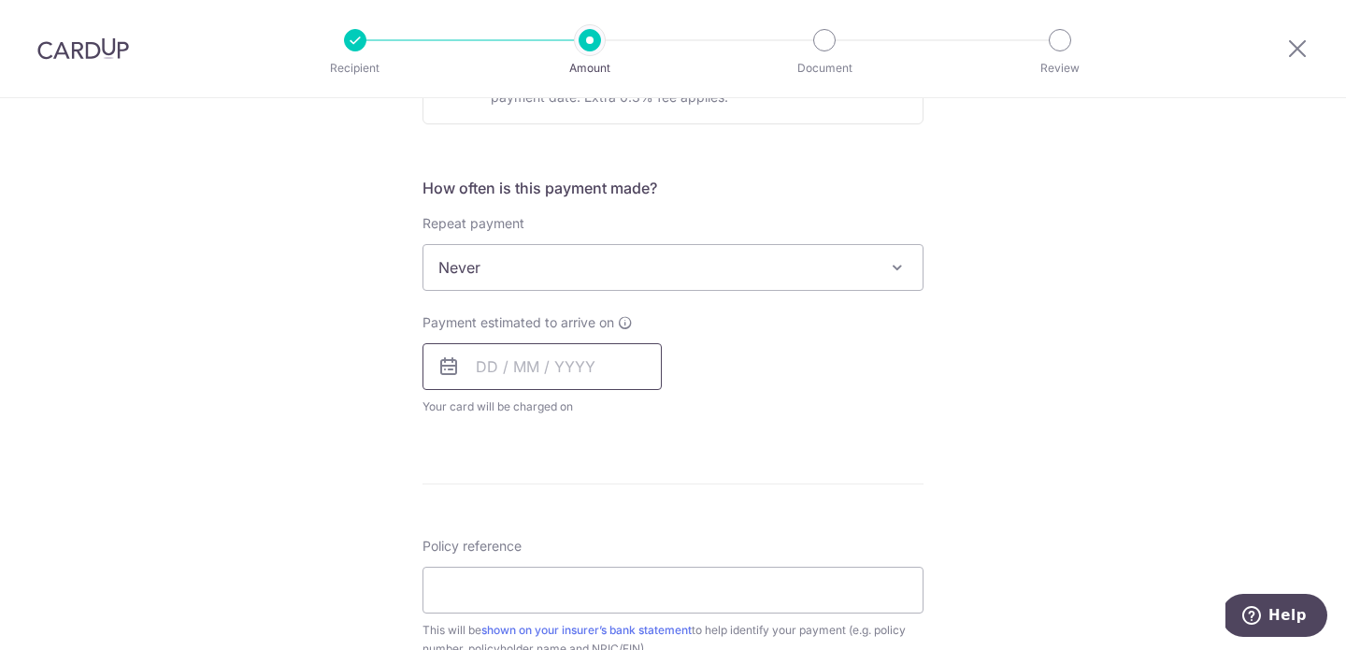
click at [507, 363] on input "text" at bounding box center [542, 366] width 239 height 47
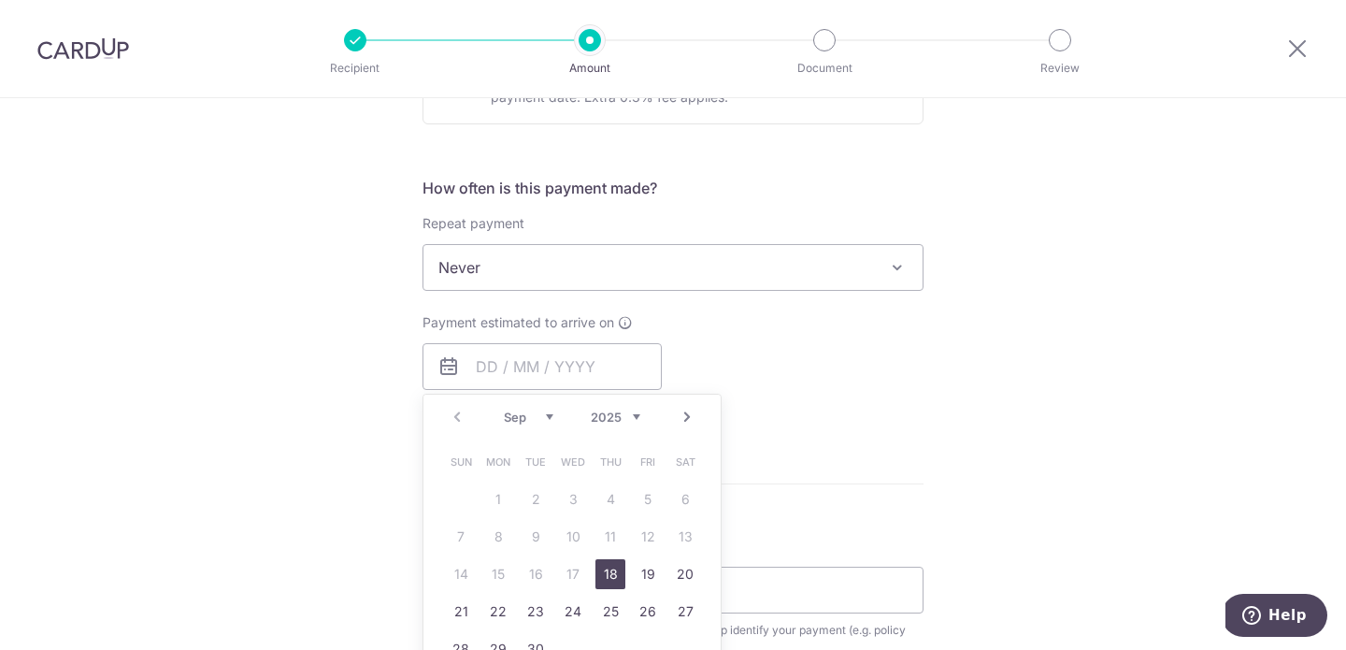
click at [613, 576] on link "18" at bounding box center [611, 574] width 30 height 30
type input "18/09/2025"
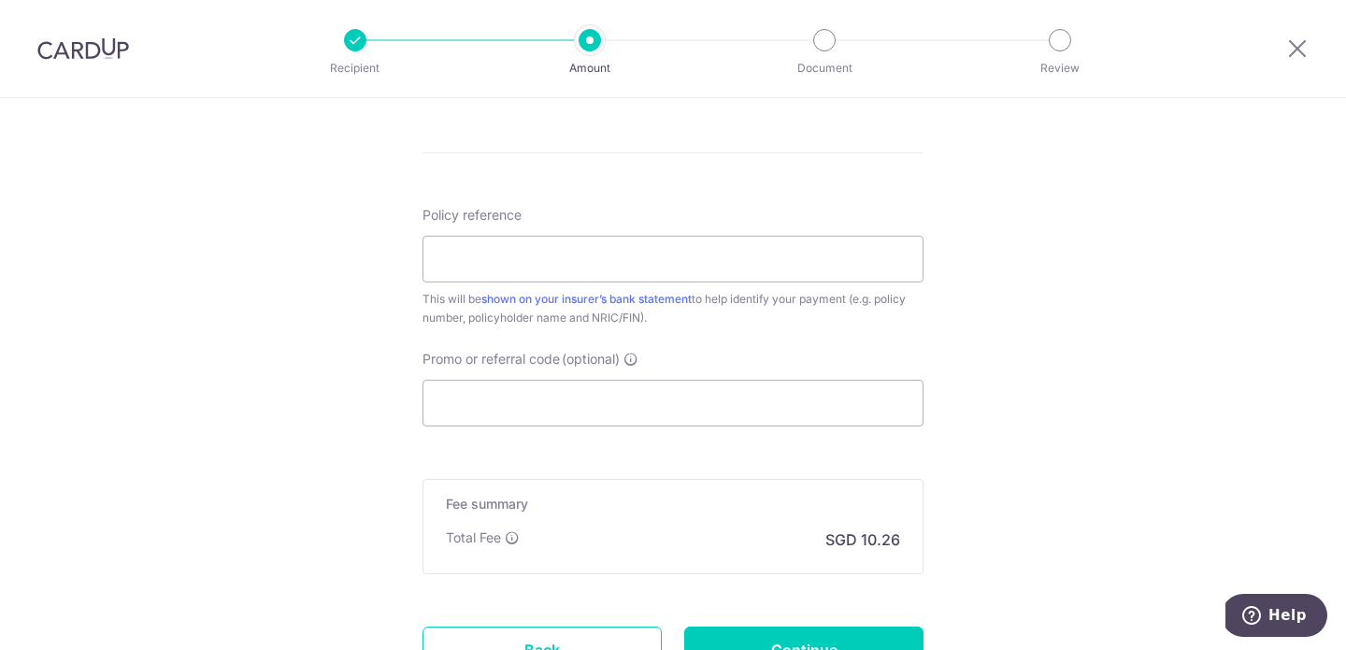
scroll to position [1060, 0]
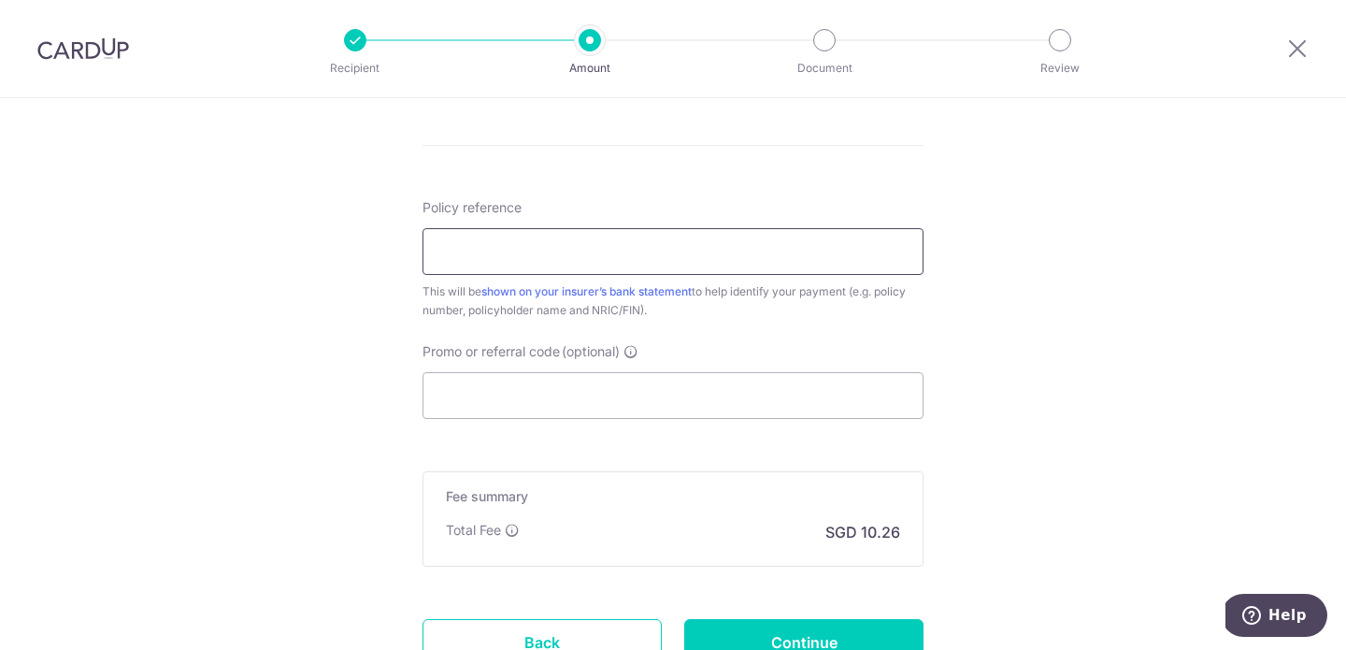
click at [519, 259] on input "Policy reference" at bounding box center [673, 251] width 501 height 47
type input "0209271732"
click at [513, 391] on input "Promo or referral code (optional)" at bounding box center [673, 395] width 501 height 47
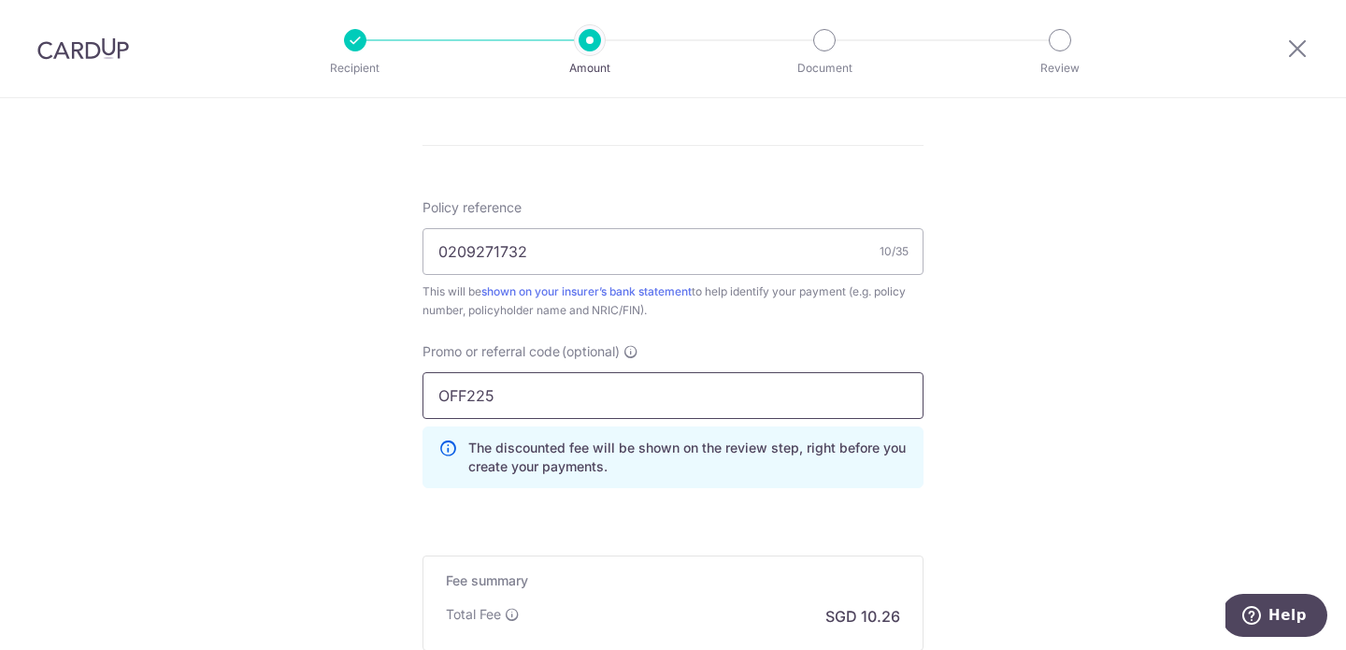
type input "OFF225"
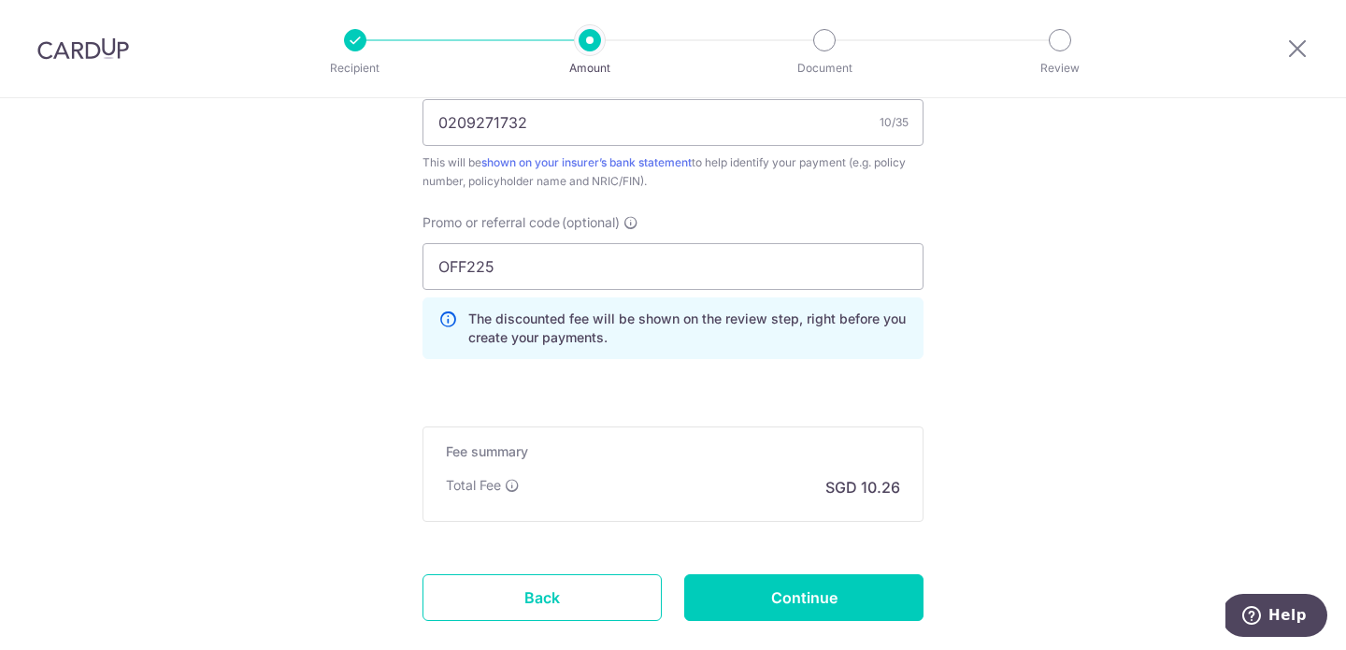
scroll to position [1286, 0]
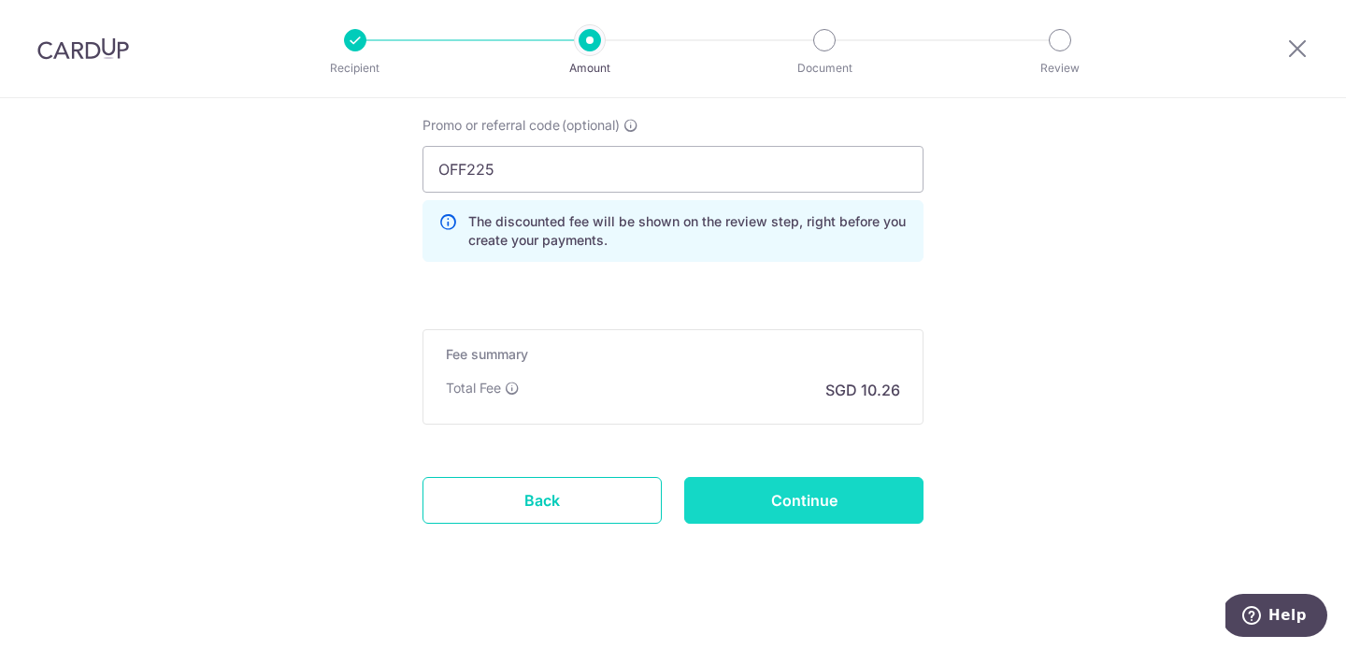
click at [849, 494] on input "Continue" at bounding box center [803, 500] width 239 height 47
type input "Create Schedule"
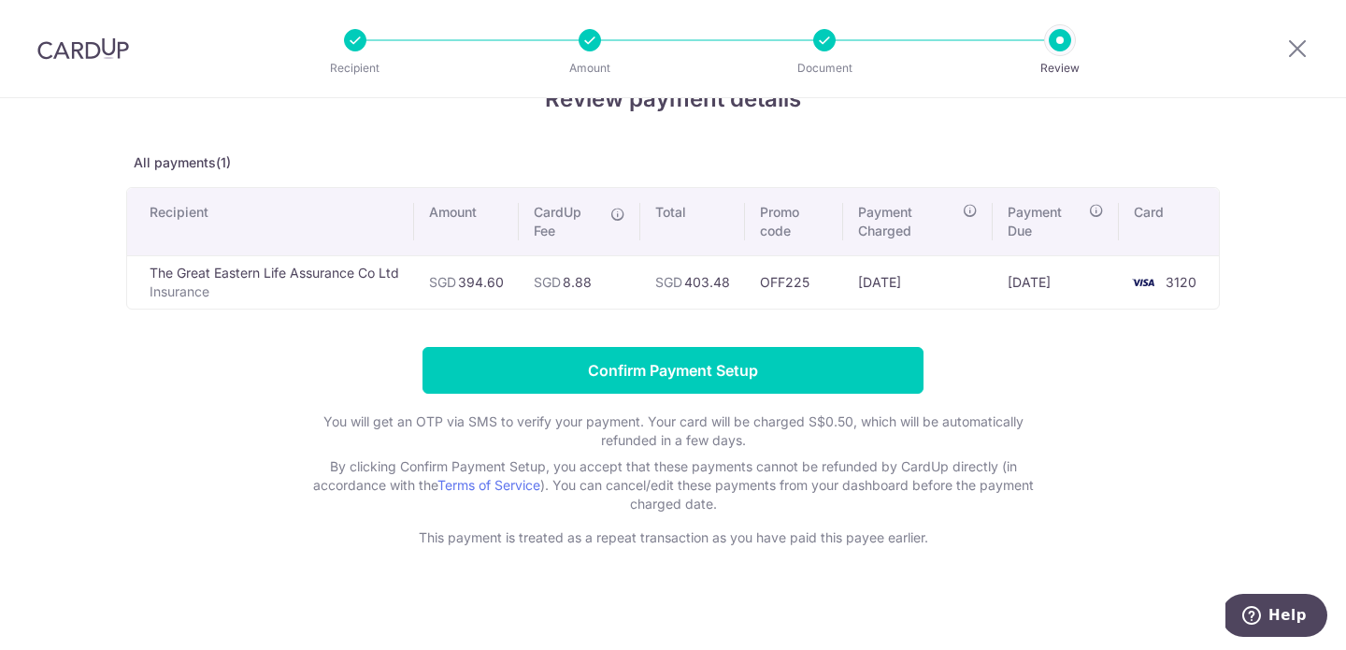
scroll to position [61, 0]
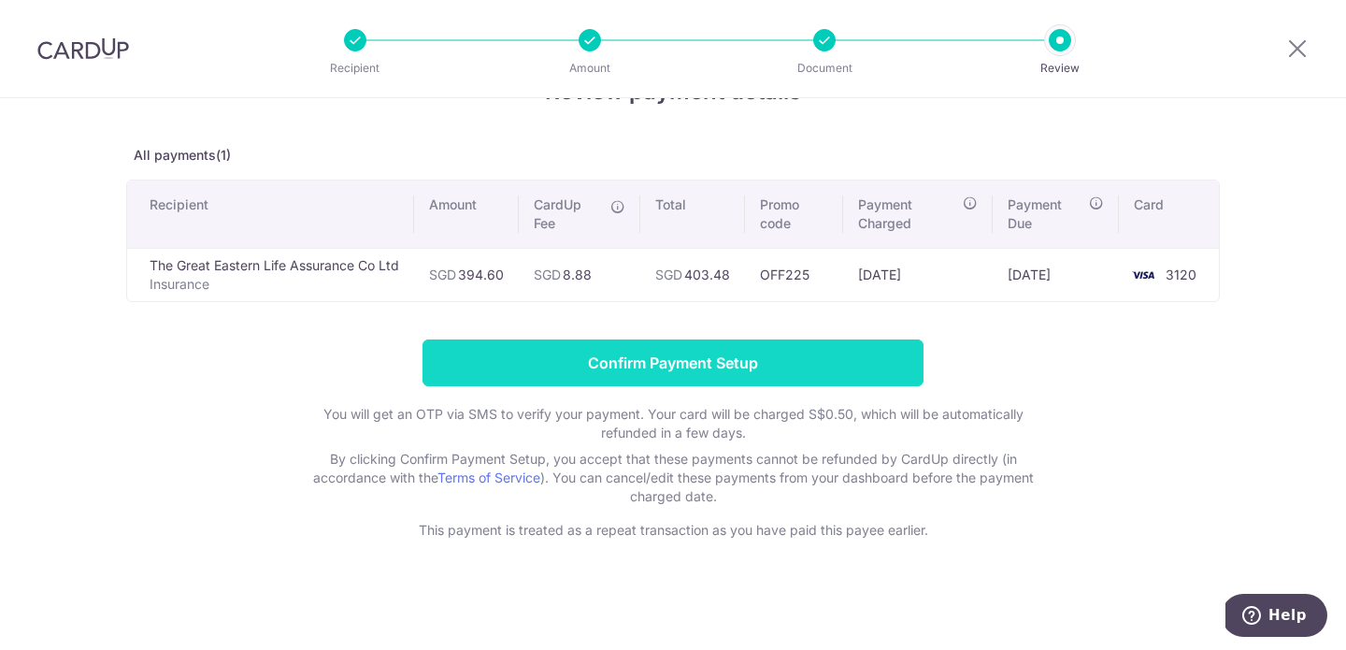
click at [671, 362] on input "Confirm Payment Setup" at bounding box center [673, 362] width 501 height 47
